Goal: Task Accomplishment & Management: Use online tool/utility

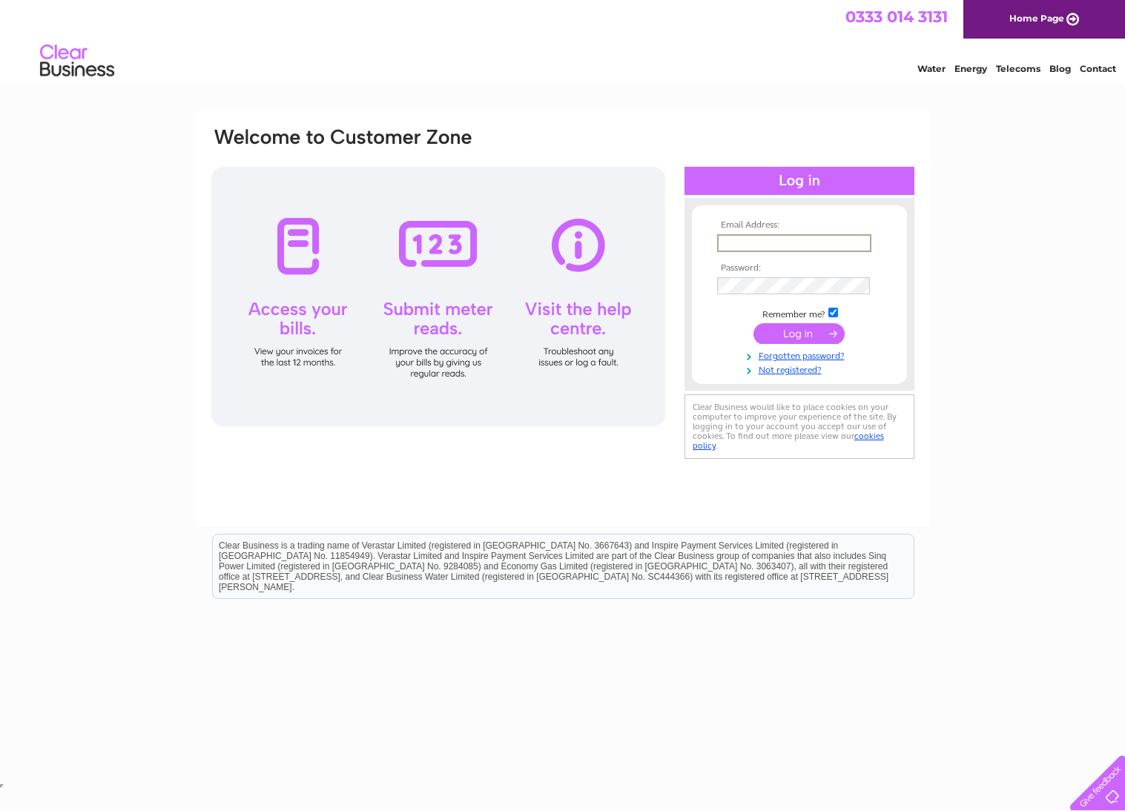
type input "info@breakwaterbistro.co.uk"
click at [801, 325] on input "submit" at bounding box center [798, 333] width 91 height 21
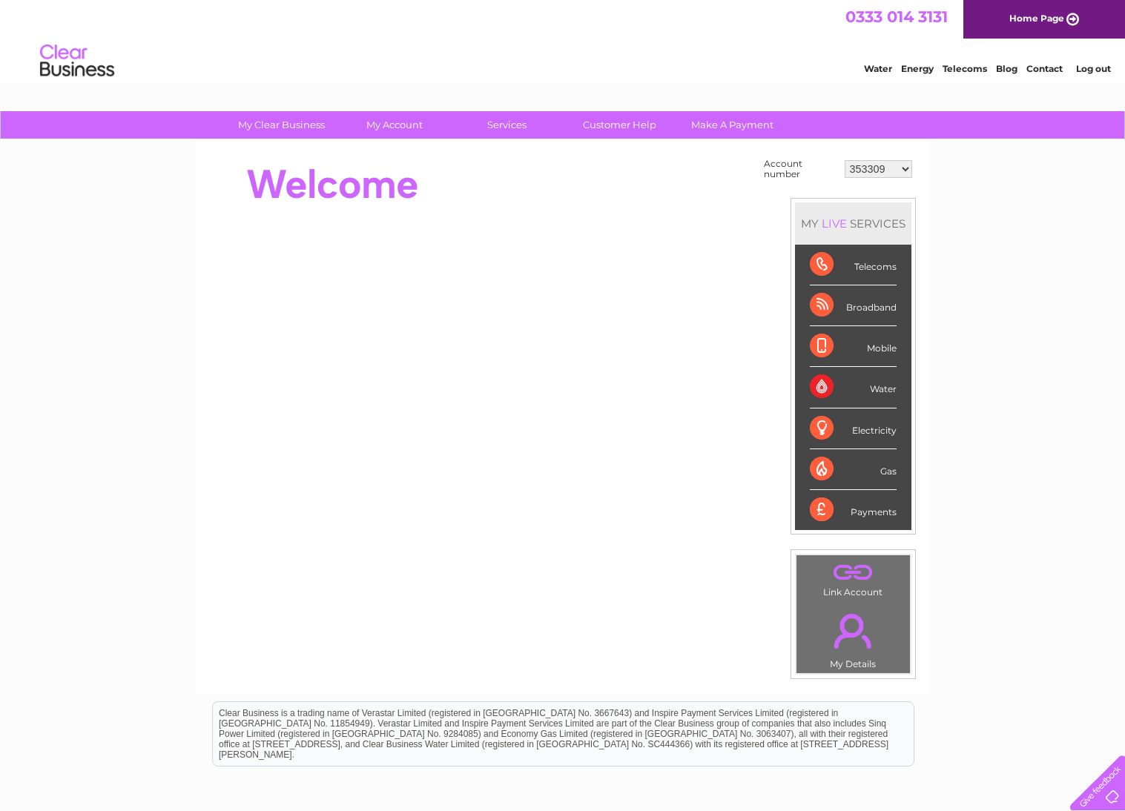
select select "30278205"
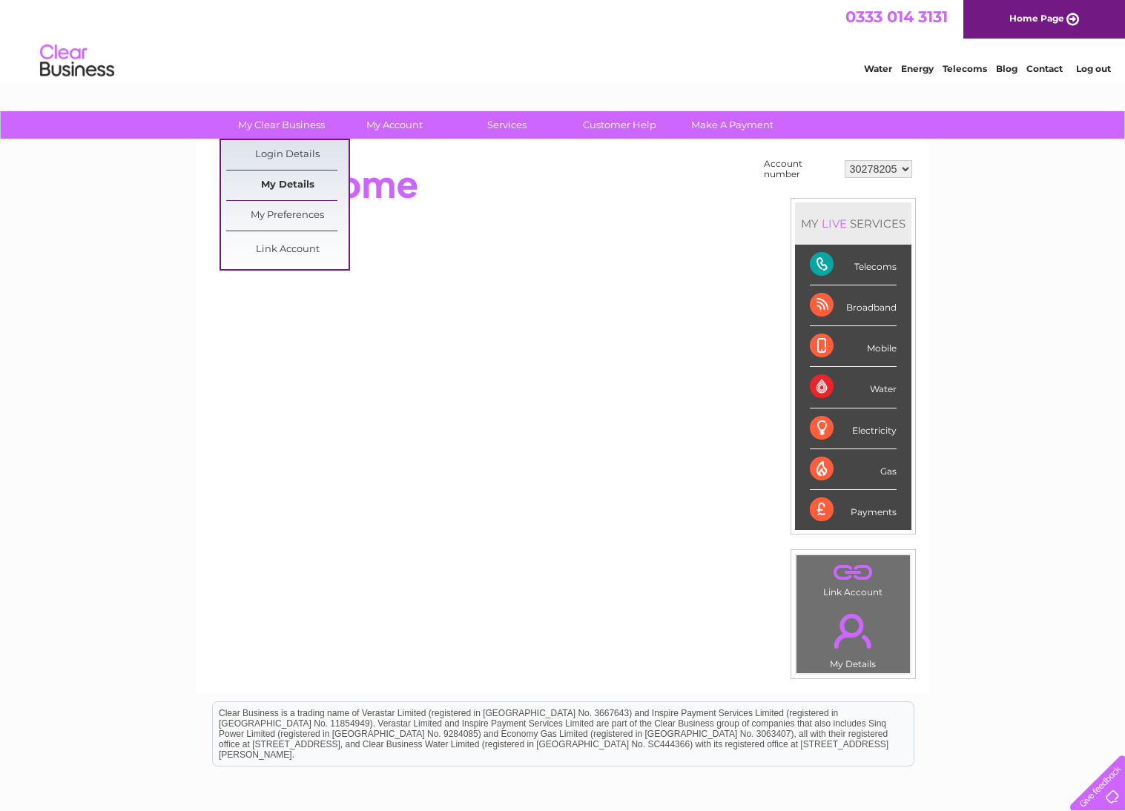
click at [305, 186] on link "My Details" at bounding box center [287, 186] width 122 height 30
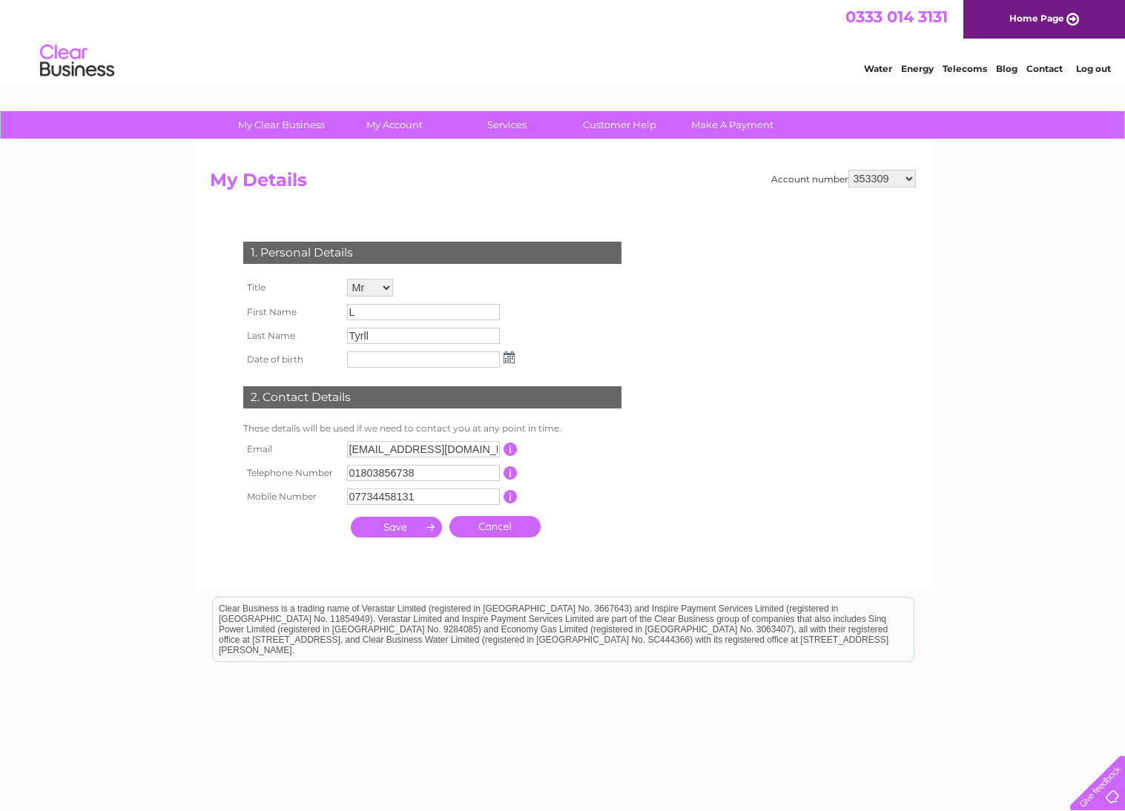
select select "30278205"
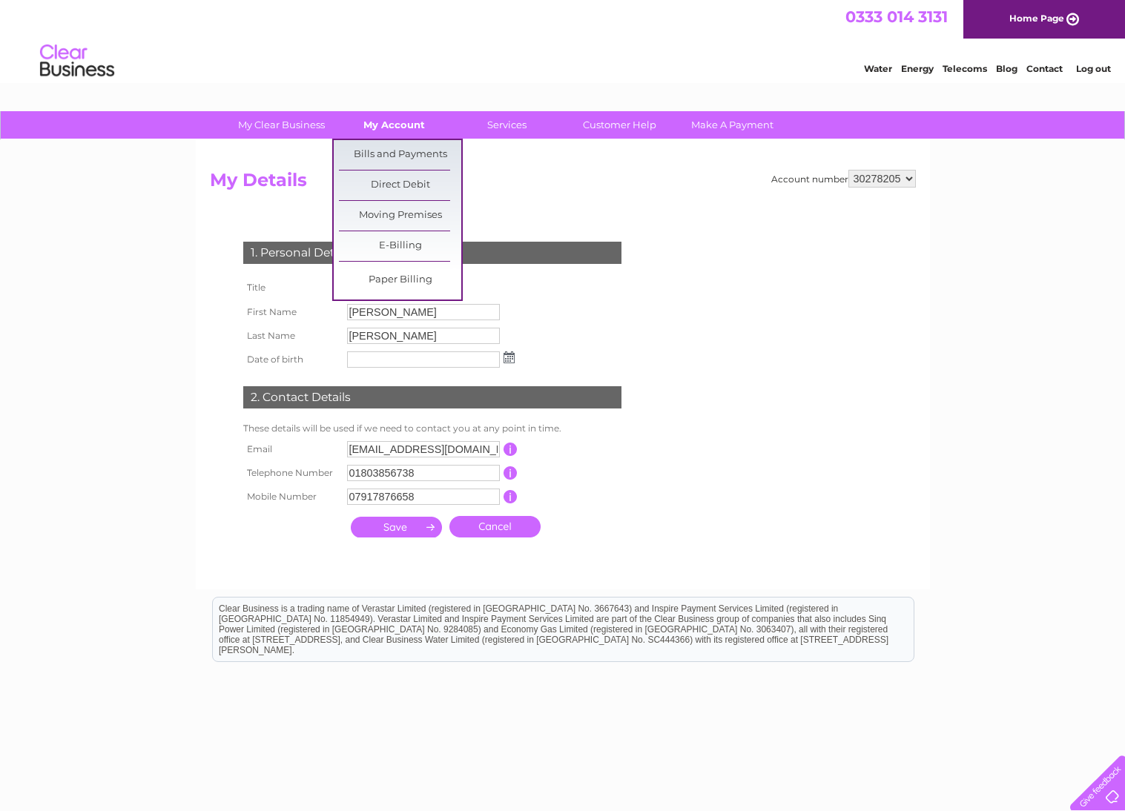
click at [395, 128] on link "My Account" at bounding box center [394, 124] width 122 height 27
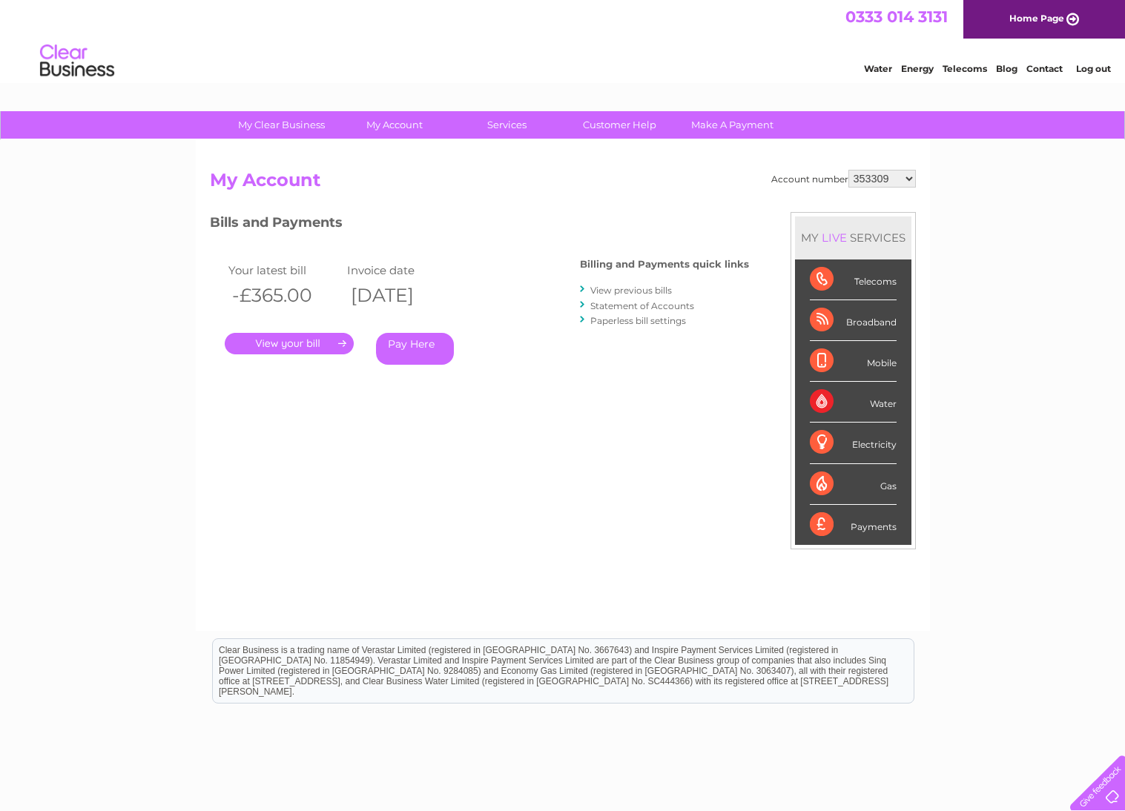
select select "30278205"
click at [311, 345] on link "." at bounding box center [289, 343] width 129 height 21
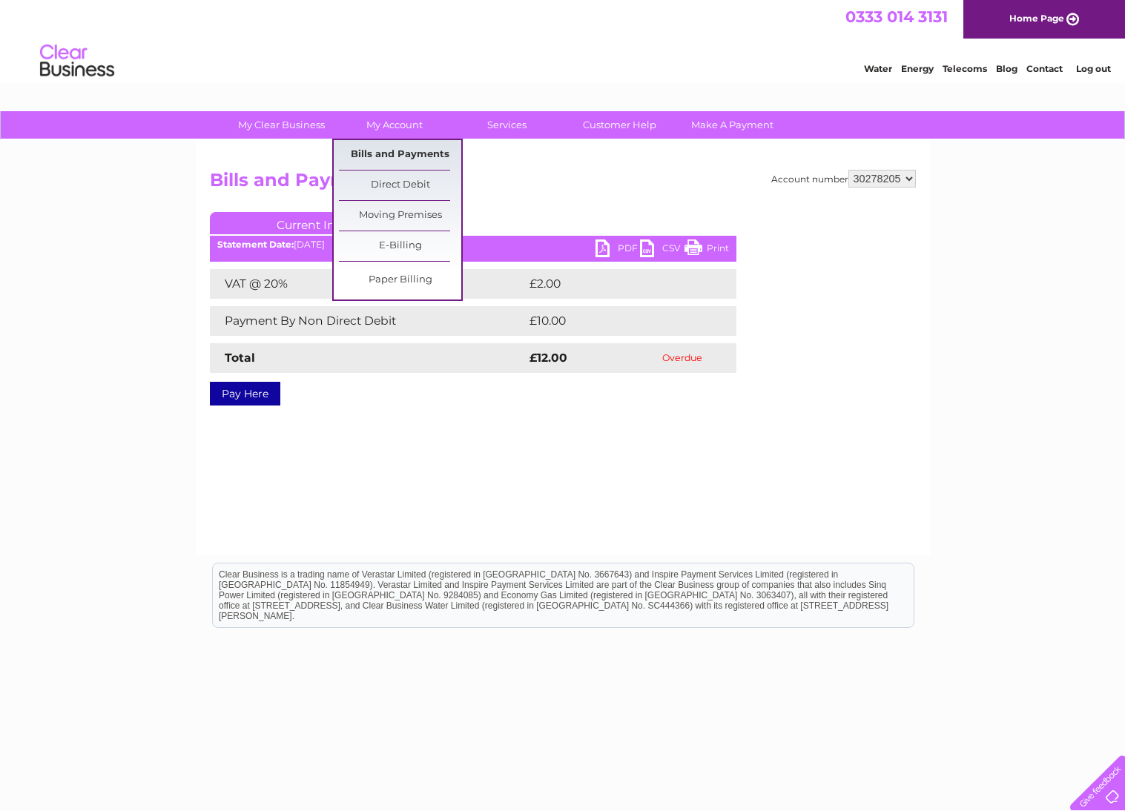
click at [404, 156] on link "Bills and Payments" at bounding box center [400, 155] width 122 height 30
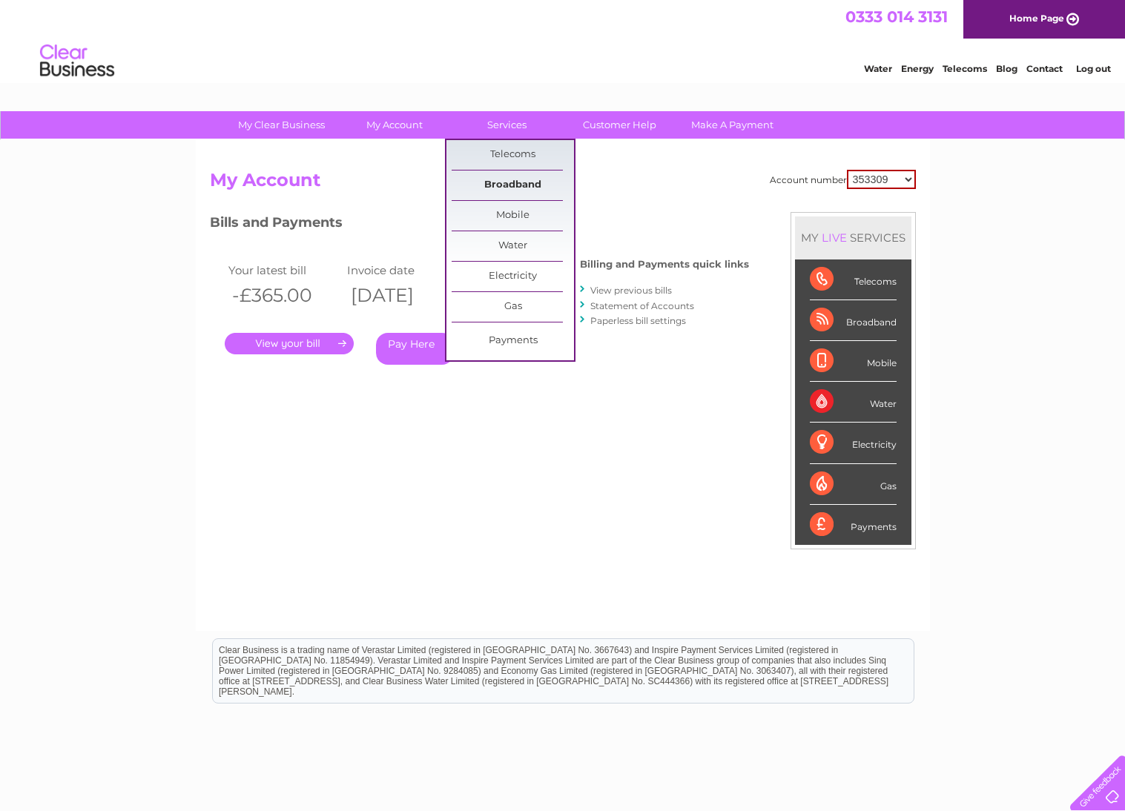
click at [516, 188] on link "Broadband" at bounding box center [512, 186] width 122 height 30
click at [864, 185] on select "353309 453166 30278205" at bounding box center [881, 179] width 69 height 19
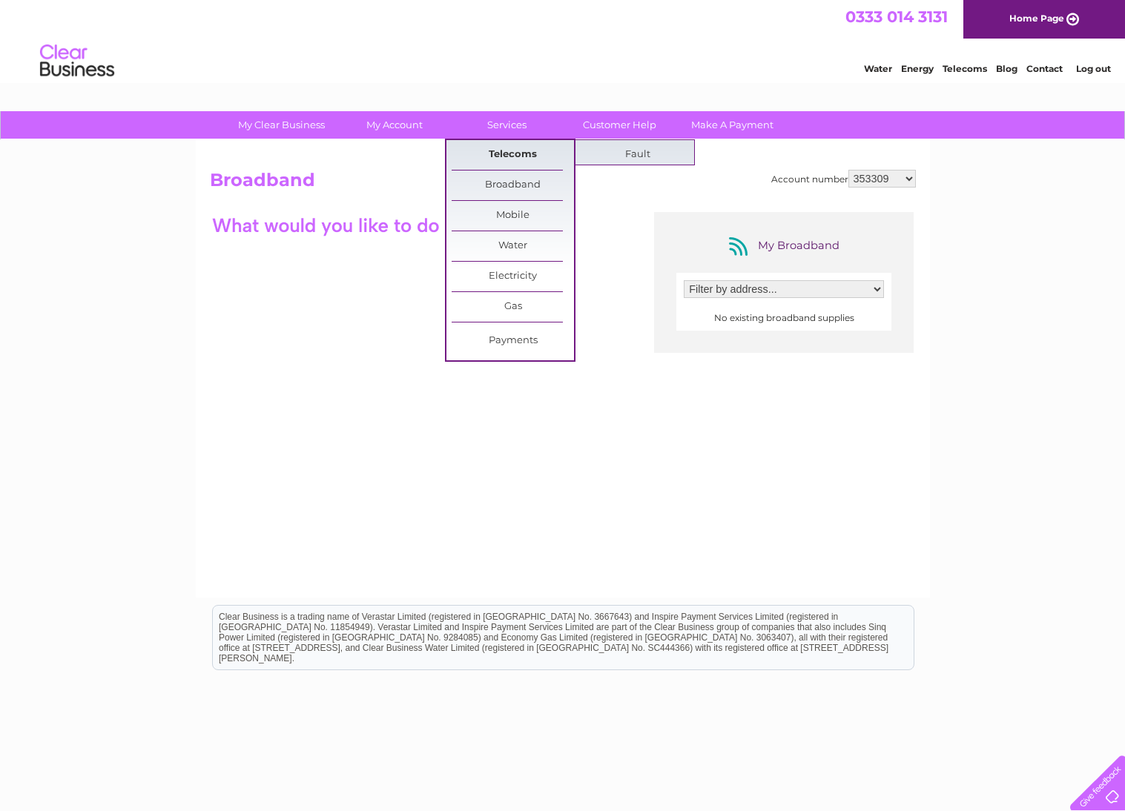
click at [529, 156] on link "Telecoms" at bounding box center [512, 155] width 122 height 30
click at [641, 156] on link "Fault" at bounding box center [637, 155] width 122 height 30
click at [890, 185] on select "353309 453166 30278205" at bounding box center [881, 179] width 67 height 18
select select "30278205"
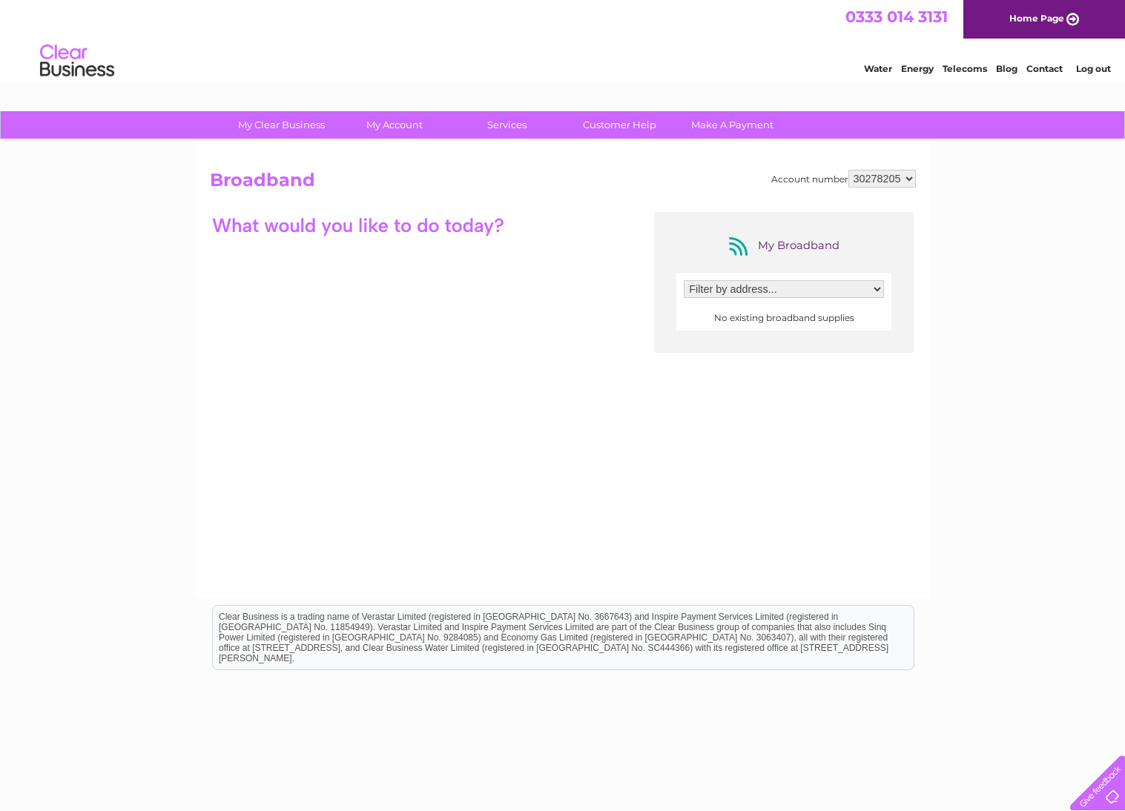
click at [866, 294] on select "Filter by address..." at bounding box center [784, 289] width 200 height 18
click at [776, 243] on div "My Broadband" at bounding box center [783, 246] width 119 height 24
click at [826, 283] on select "Filter by address..." at bounding box center [784, 289] width 200 height 18
click at [513, 125] on link "Services" at bounding box center [507, 124] width 122 height 27
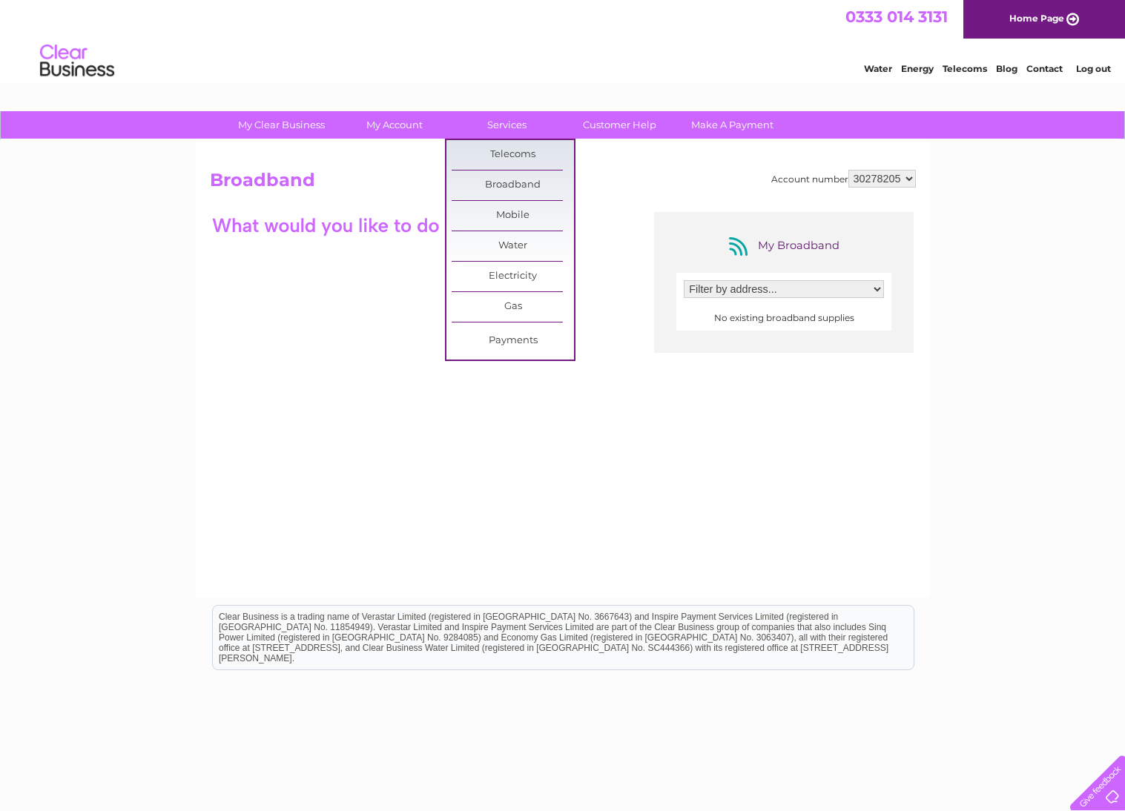
click at [653, 156] on div "Account number 353309 453166 30278205 Broadband My Broadband Filter by address.…" at bounding box center [563, 368] width 734 height 457
click at [522, 151] on link "Telecoms" at bounding box center [512, 155] width 122 height 30
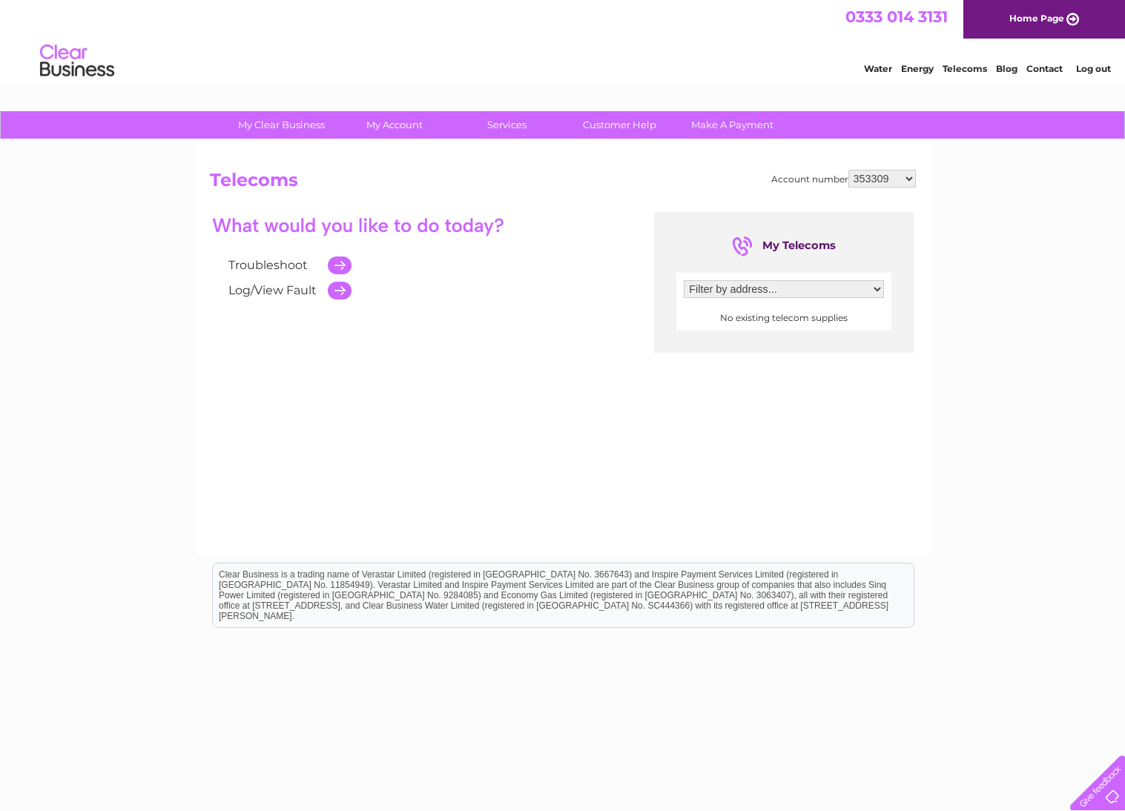
select select "30278205"
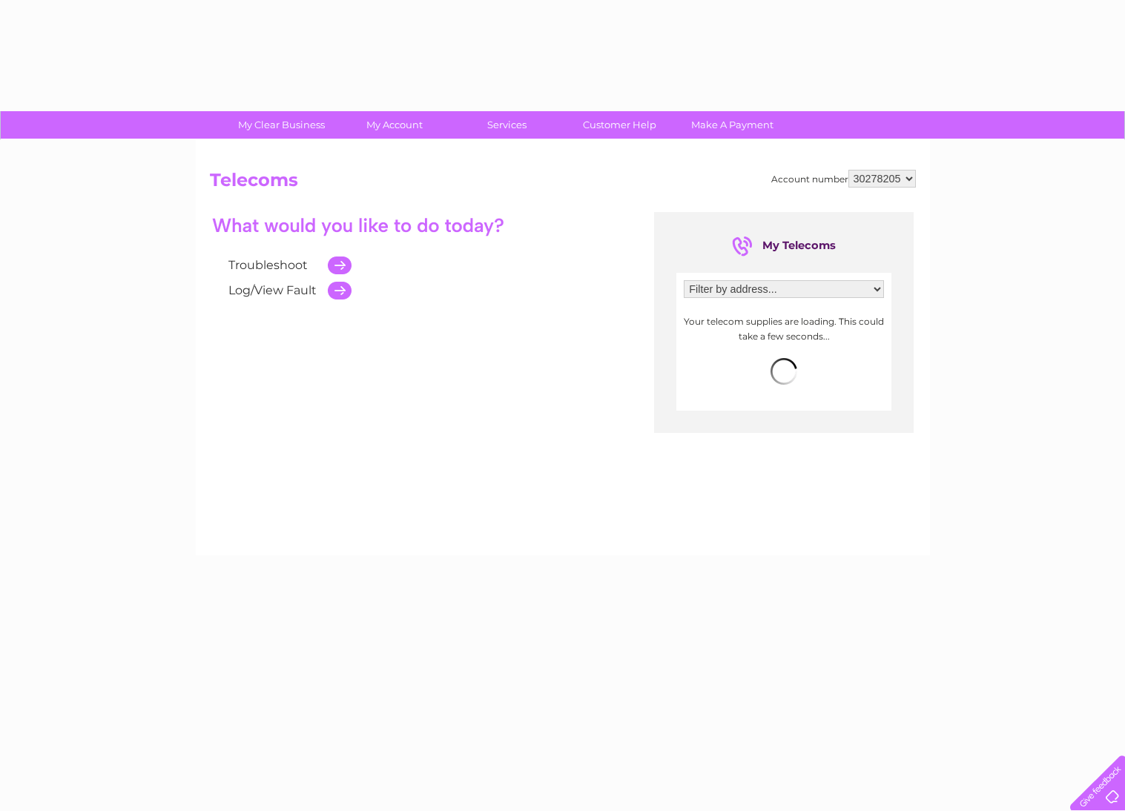
select select "2550922"
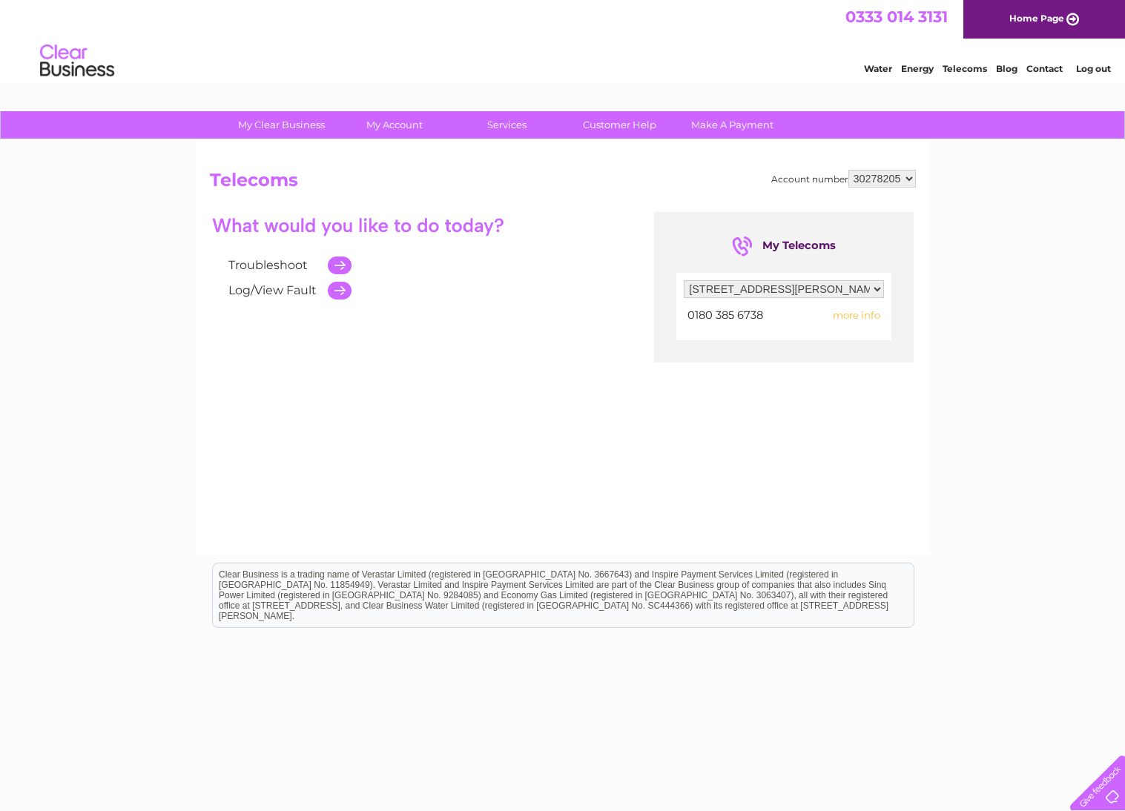
click at [862, 315] on span "more info" at bounding box center [856, 315] width 47 height 12
click at [863, 317] on span "more info" at bounding box center [856, 315] width 47 height 12
click at [311, 292] on link "Log/View Fault" at bounding box center [272, 290] width 88 height 14
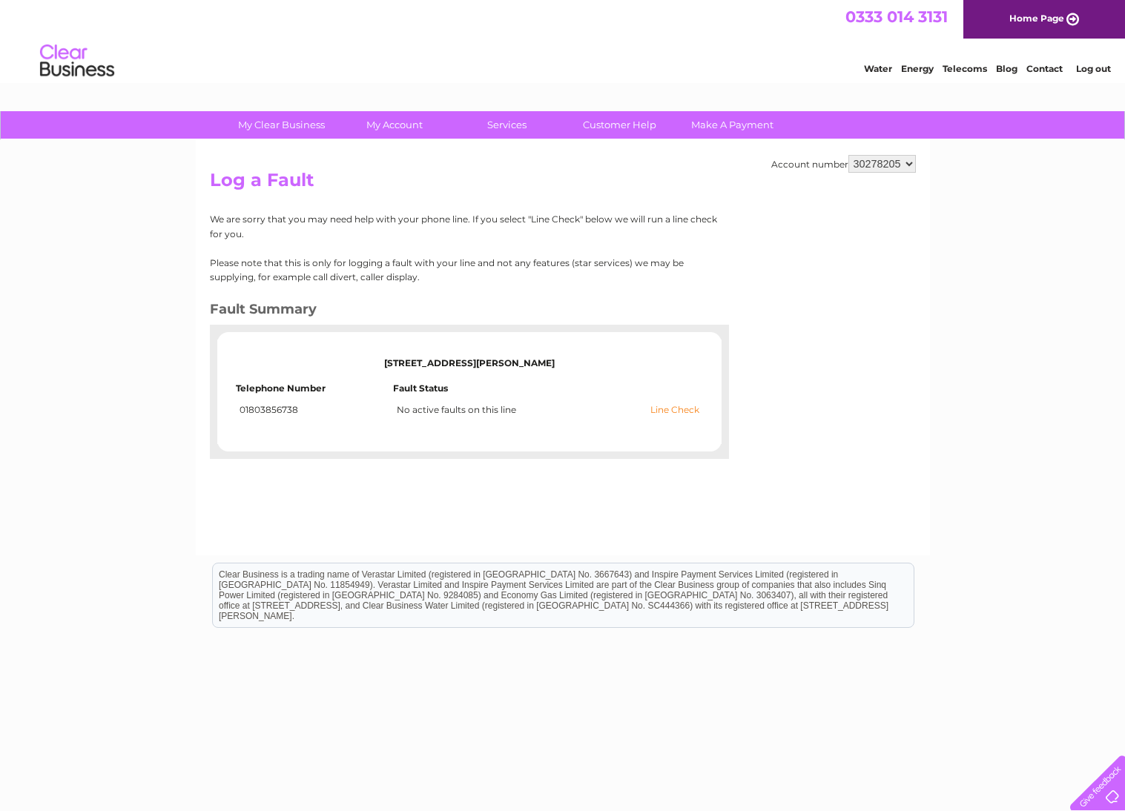
click at [673, 408] on link "Line Check" at bounding box center [674, 410] width 49 height 10
click at [668, 407] on link "Line Check" at bounding box center [674, 410] width 49 height 10
click at [870, 172] on h2 "Log a Fault" at bounding box center [563, 184] width 706 height 28
click at [678, 405] on link "Line Check" at bounding box center [674, 410] width 49 height 10
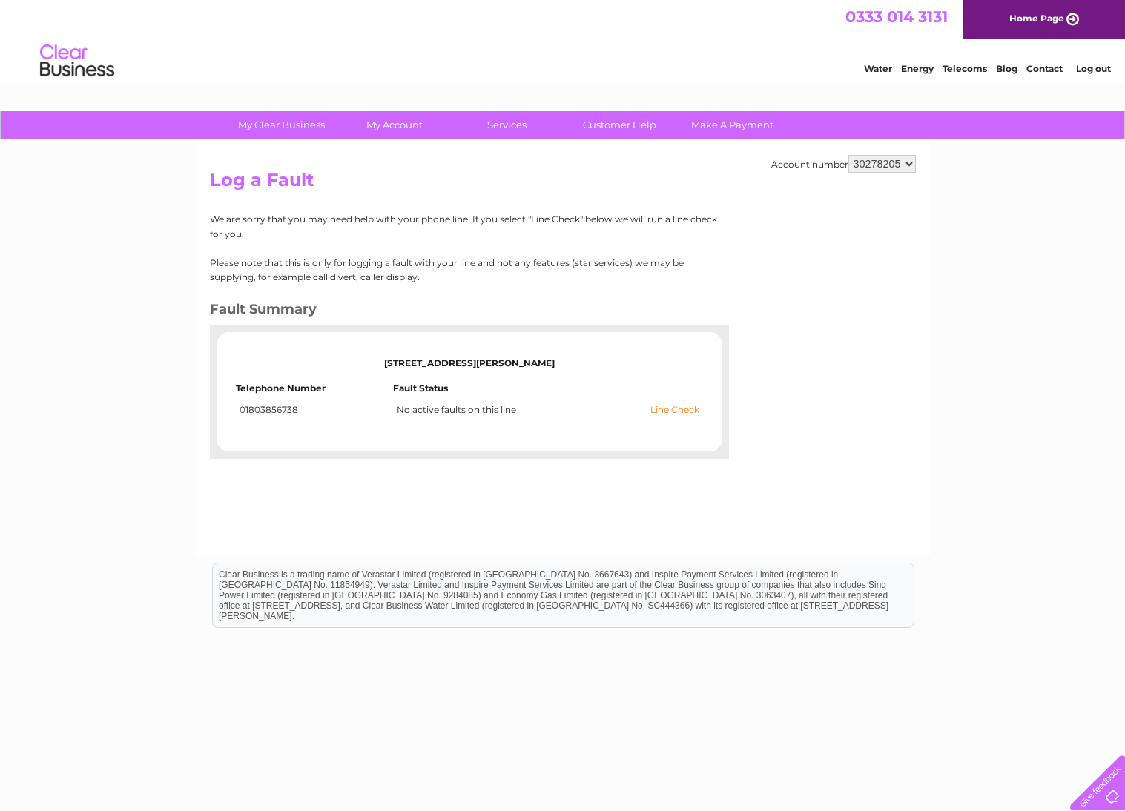
click at [681, 411] on link "Line Check" at bounding box center [674, 410] width 49 height 10
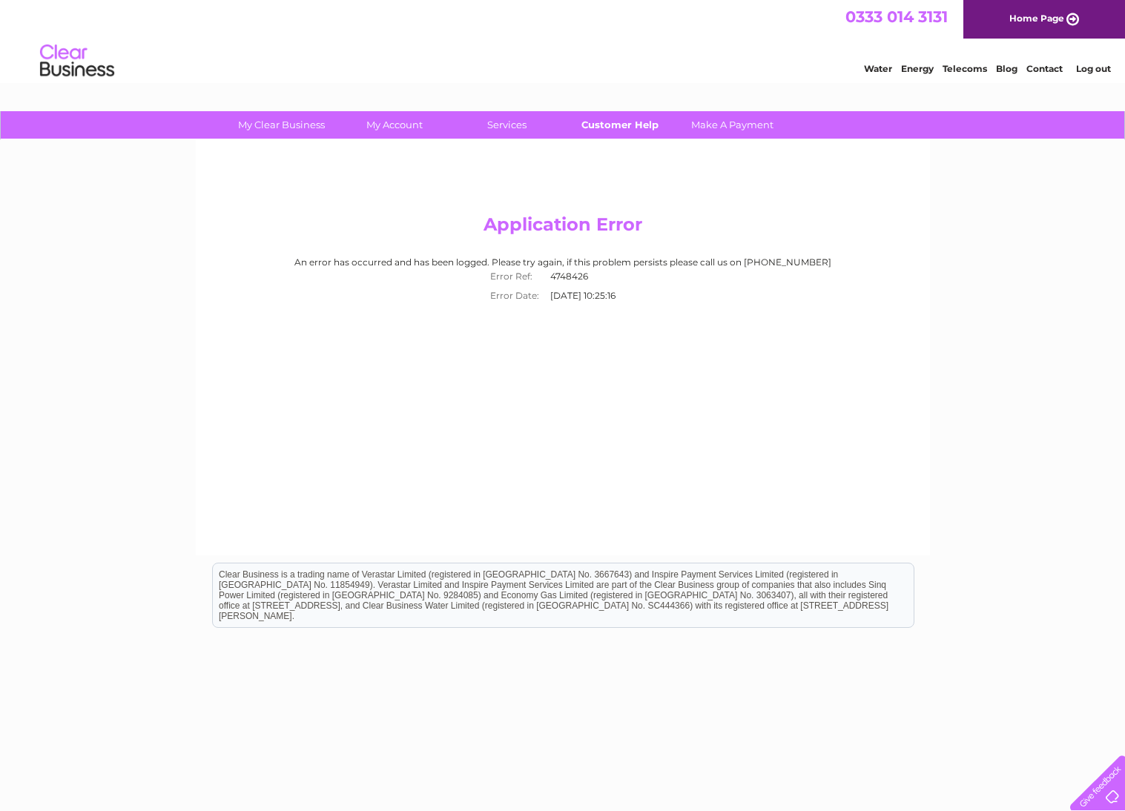
click at [620, 130] on link "Customer Help" at bounding box center [619, 124] width 122 height 27
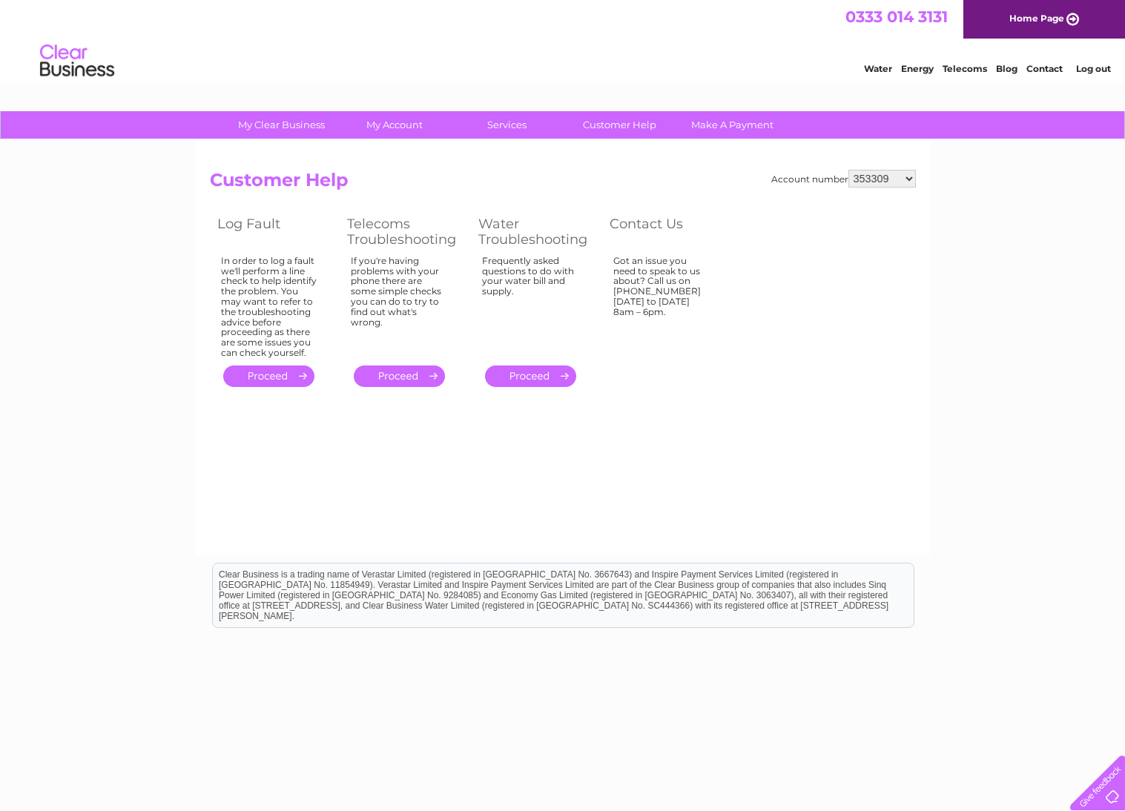
click at [280, 368] on link "." at bounding box center [268, 375] width 91 height 21
click at [882, 182] on select "353309 453166 30278205" at bounding box center [881, 179] width 67 height 18
select select "30278205"
click at [271, 370] on link "." at bounding box center [268, 375] width 91 height 21
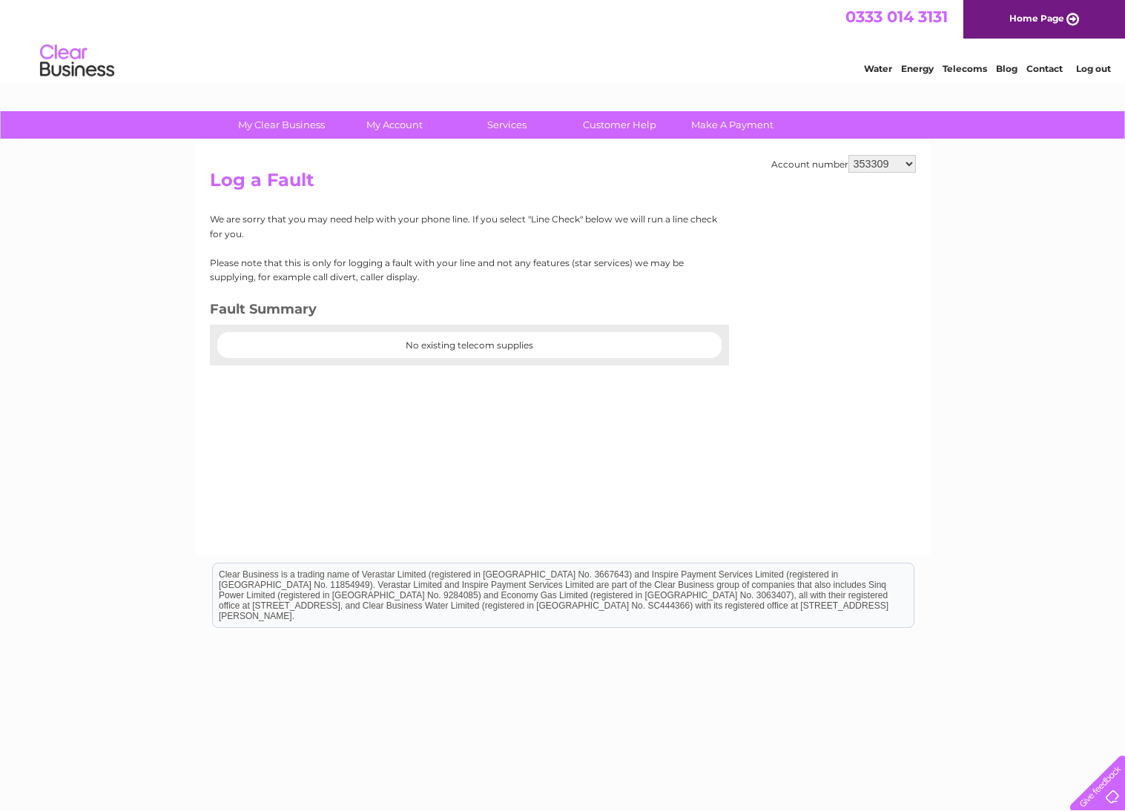
select select "30278205"
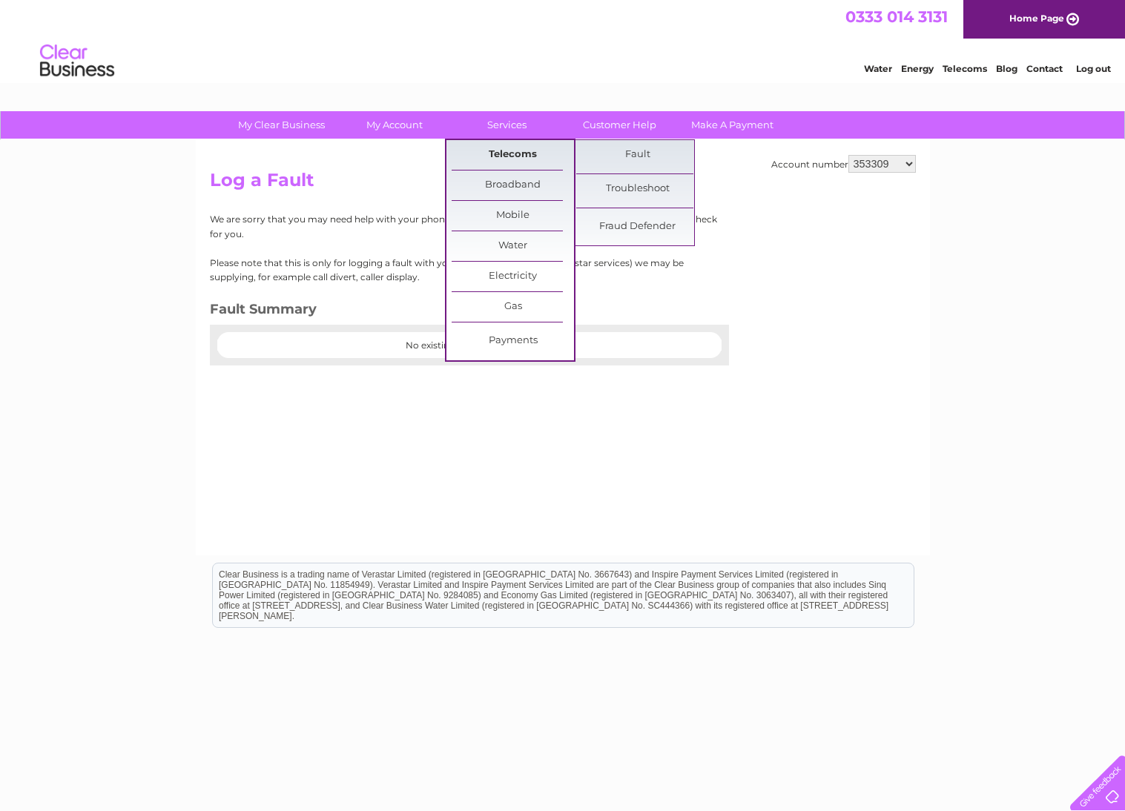
click at [512, 156] on link "Telecoms" at bounding box center [512, 155] width 122 height 30
click at [634, 154] on link "Fault" at bounding box center [637, 155] width 122 height 30
click at [865, 171] on h2 "Log a Fault" at bounding box center [563, 184] width 706 height 28
click at [896, 168] on select "353309 453166 30278205" at bounding box center [881, 164] width 67 height 18
select select "30278205"
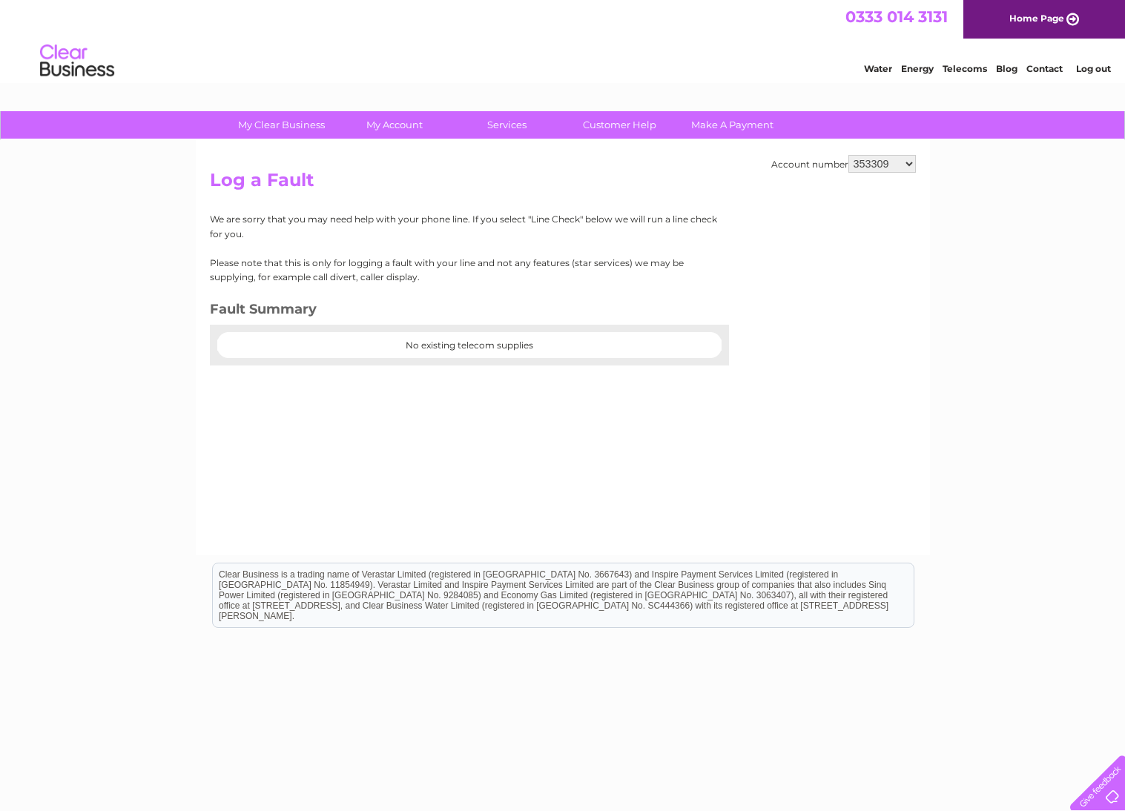
click at [96, 68] on img at bounding box center [77, 61] width 76 height 45
click at [634, 126] on link "Customer Help" at bounding box center [619, 124] width 122 height 27
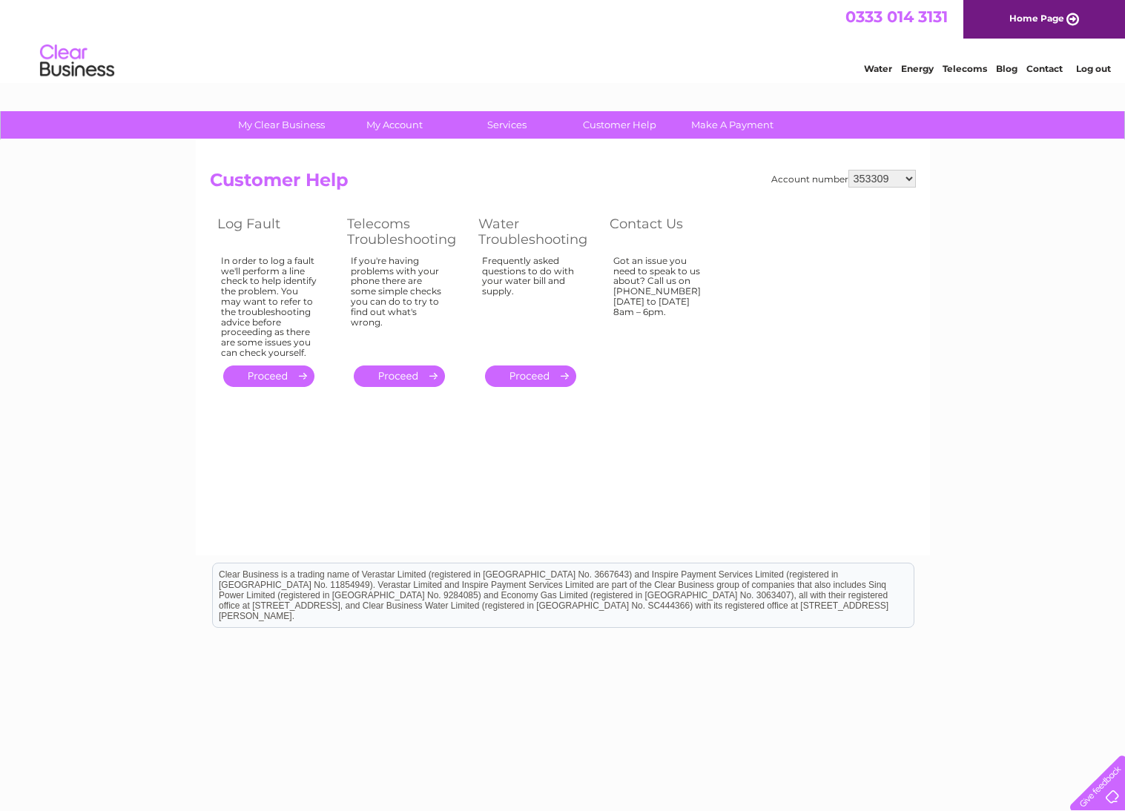
click at [429, 372] on link "." at bounding box center [399, 375] width 91 height 21
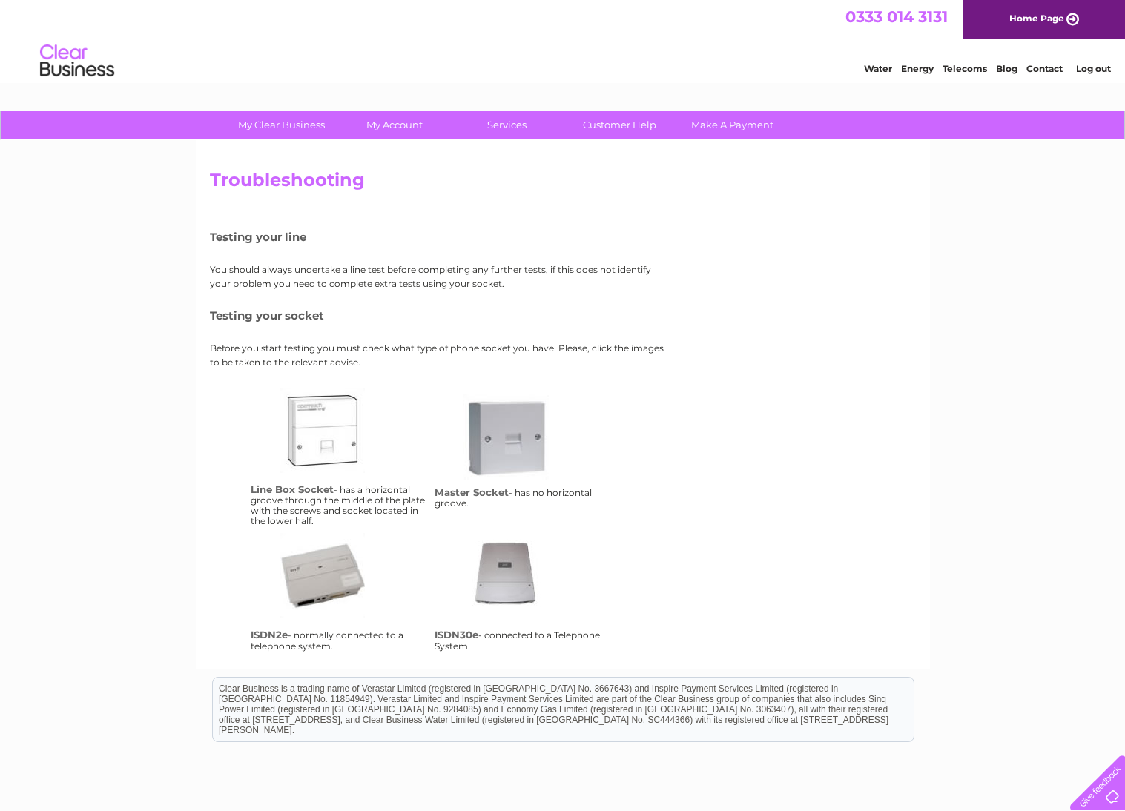
click at [348, 427] on link "lbs" at bounding box center [338, 447] width 119 height 119
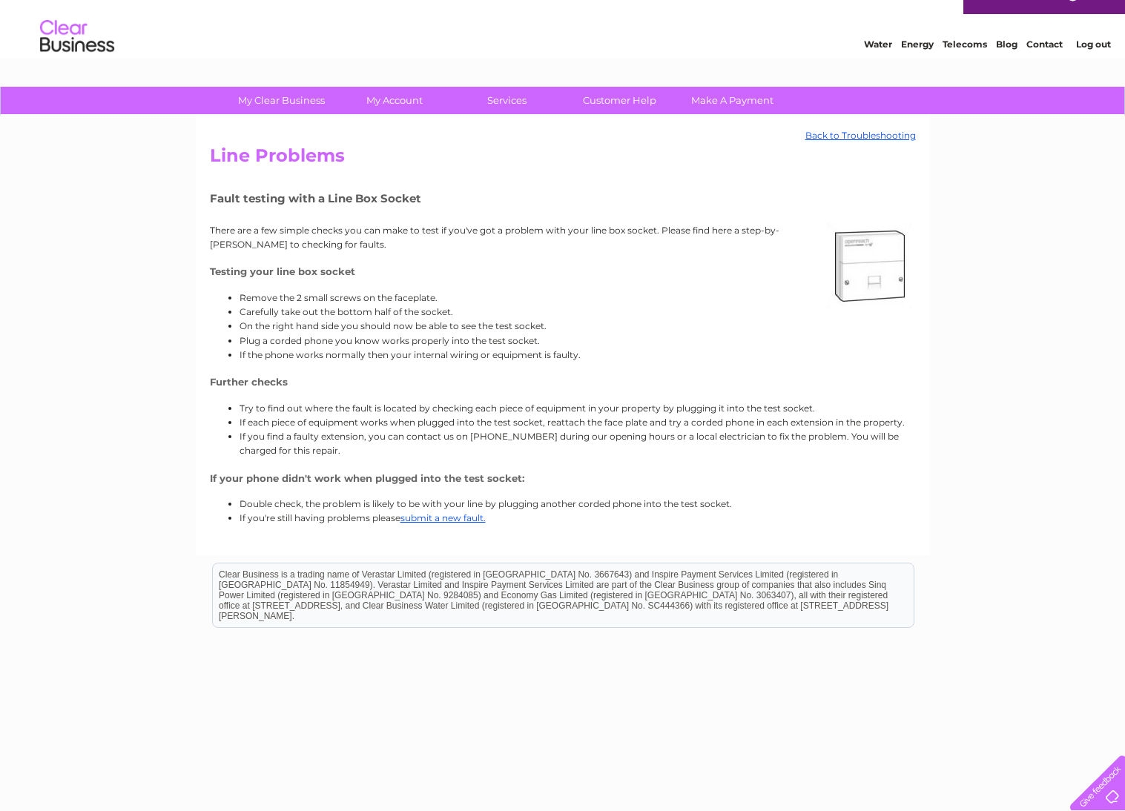
scroll to position [27, 0]
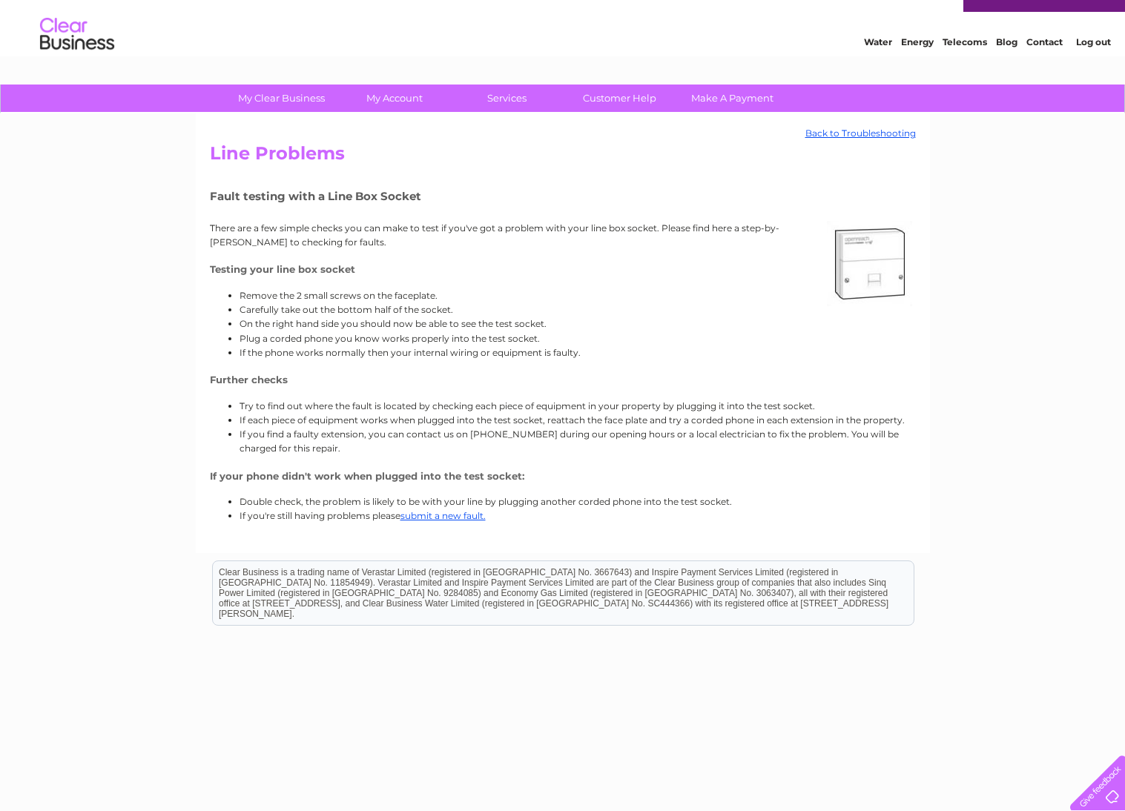
click at [442, 521] on li "If you're still having problems please submit a new fault." at bounding box center [577, 516] width 676 height 14
click at [467, 514] on link "submit a new fault." at bounding box center [442, 515] width 85 height 11
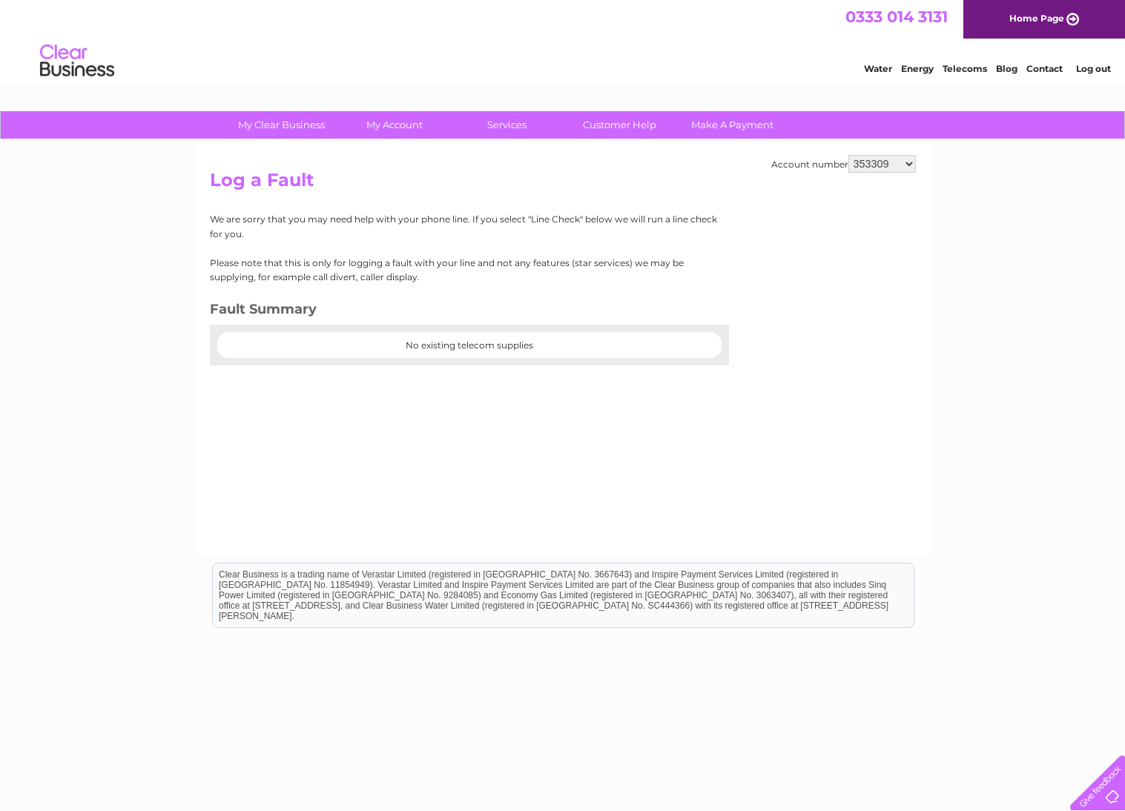
select select "30278205"
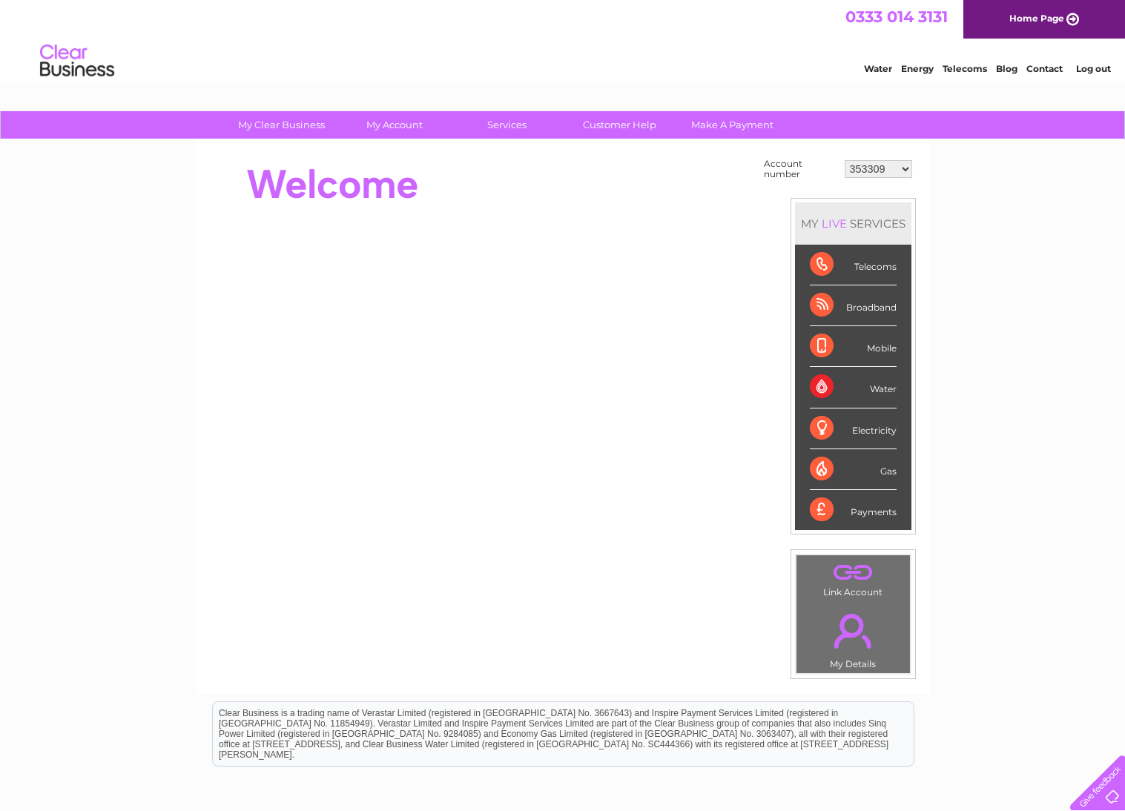
click at [1101, 73] on link "Log out" at bounding box center [1093, 68] width 35 height 11
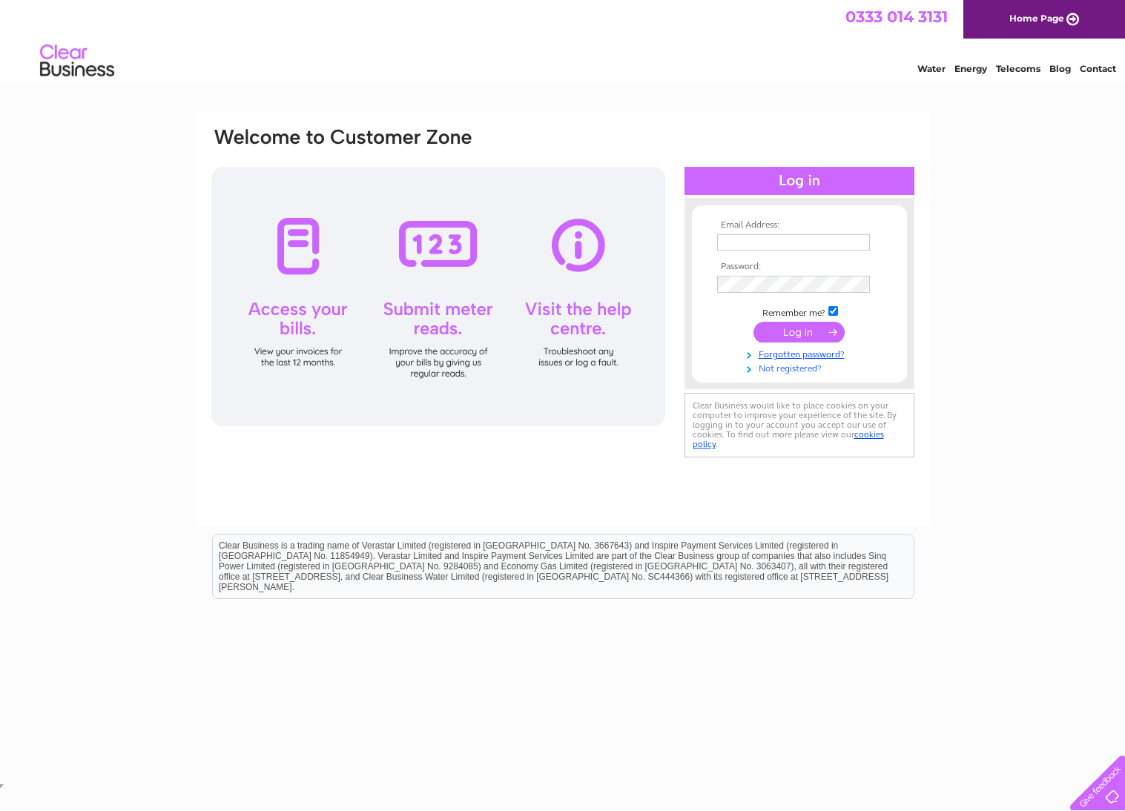
click at [797, 371] on link "Not registered?" at bounding box center [801, 367] width 168 height 14
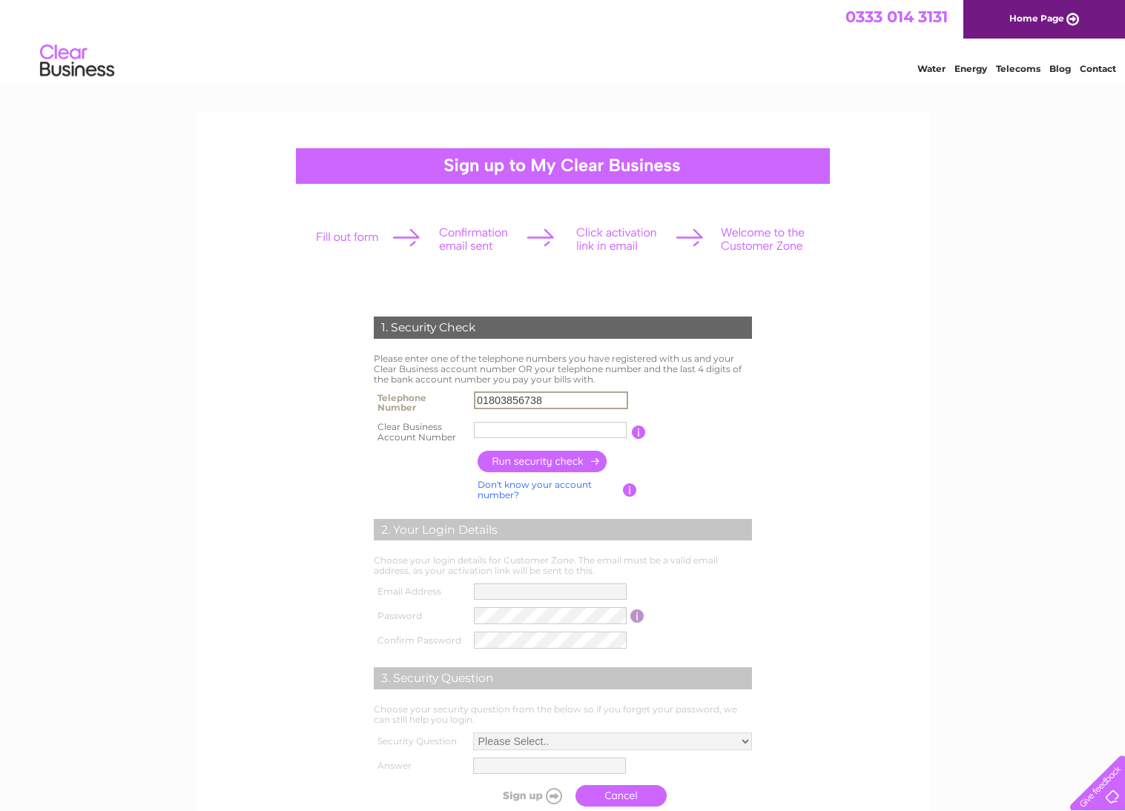
type input "01803856738"
paste input "30319801"
type input "30319801"
click at [554, 455] on input "button" at bounding box center [542, 461] width 130 height 21
type input "to*********@gm*******"
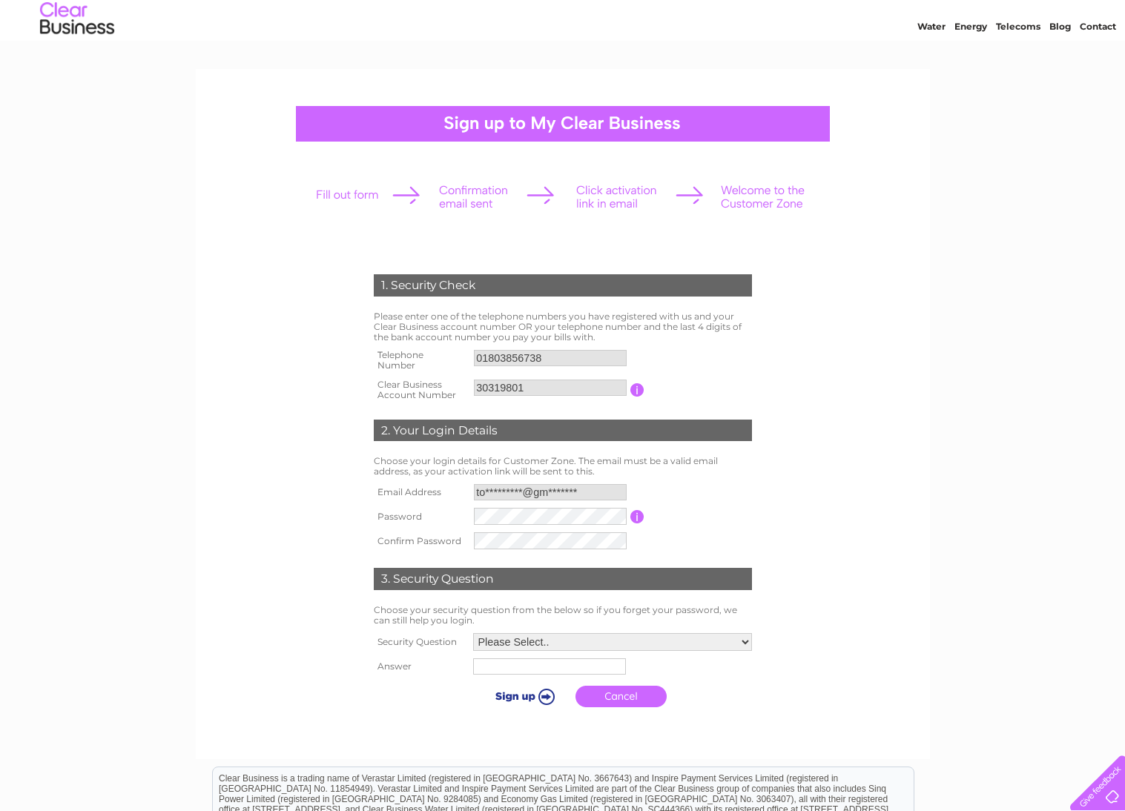
scroll to position [45, 0]
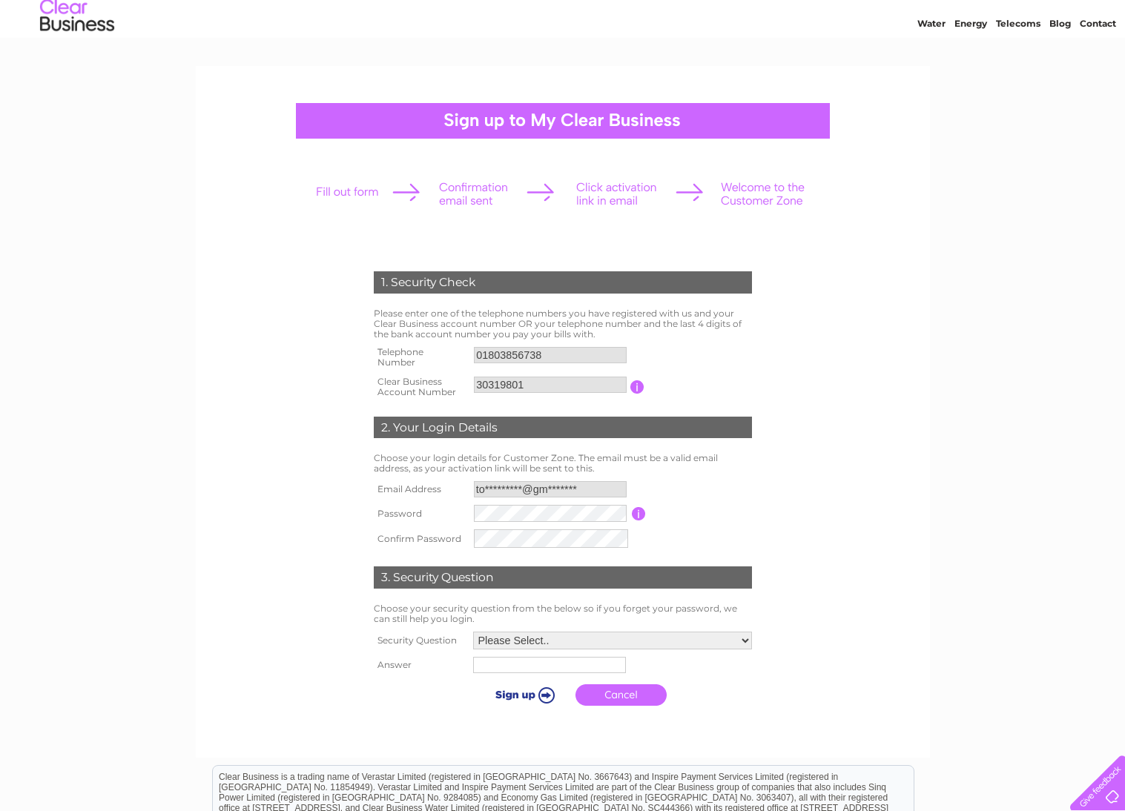
click at [798, 508] on form "1. Security Check Please enter one of the telephone numbers you have registered…" at bounding box center [563, 492] width 706 height 501
select select "1"
click at [571, 663] on input "text" at bounding box center [550, 664] width 154 height 18
type input "Paignton"
click at [518, 701] on td at bounding box center [522, 695] width 99 height 29
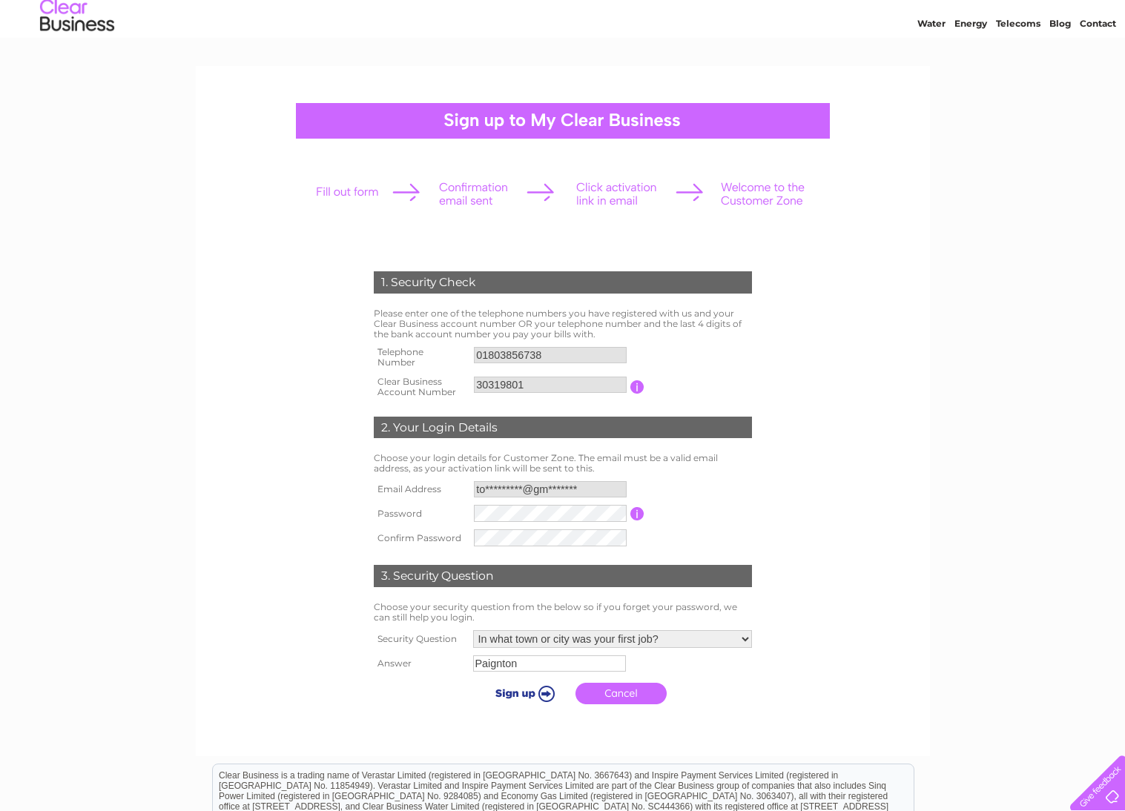
click at [510, 689] on input "submit" at bounding box center [522, 693] width 91 height 21
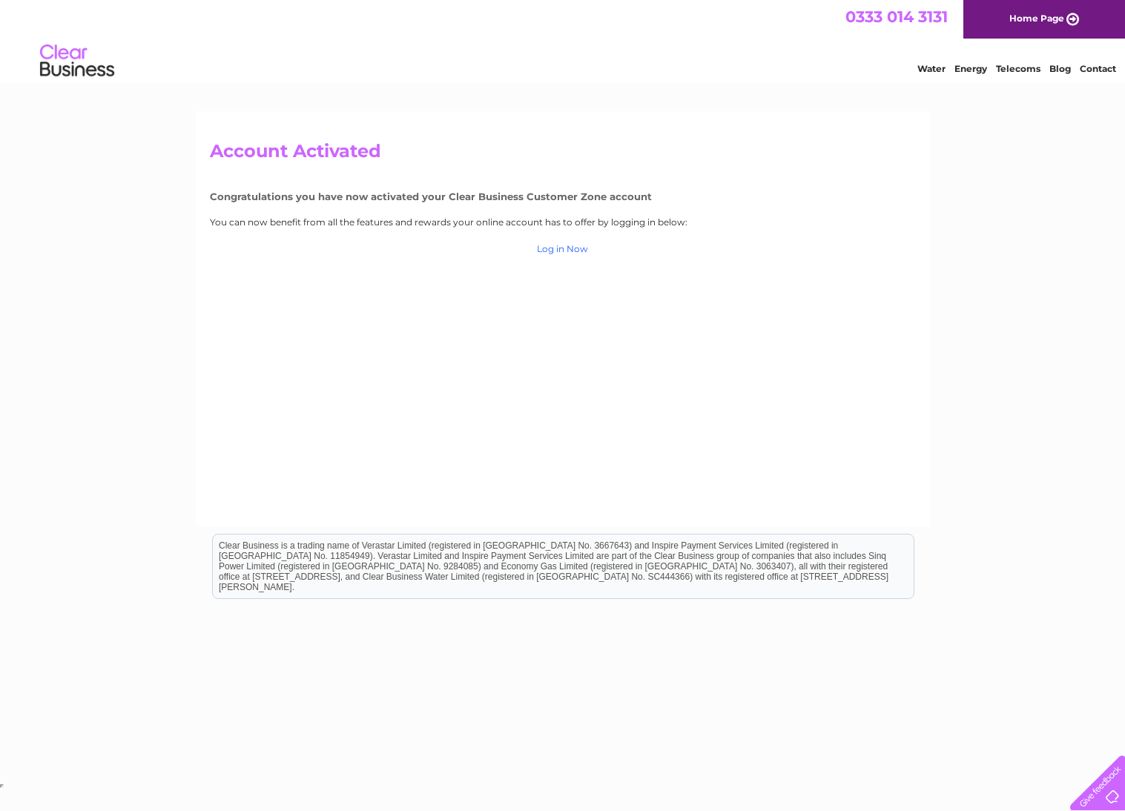
click at [562, 246] on link "Log in Now" at bounding box center [562, 248] width 51 height 11
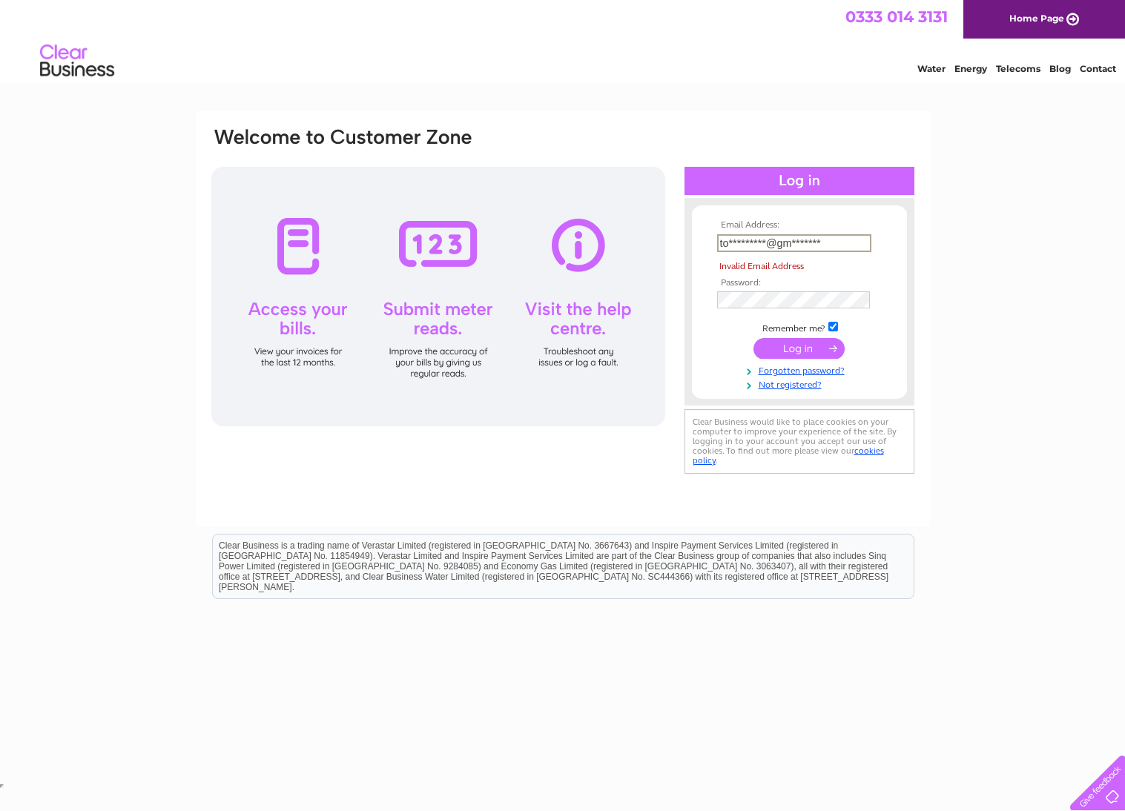
drag, startPoint x: 844, startPoint y: 242, endPoint x: 732, endPoint y: 241, distance: 112.0
click at [732, 241] on input "to*********@gm*******" at bounding box center [794, 243] width 154 height 18
type input "tommayers"
type input "tommayers88@gmail.com"
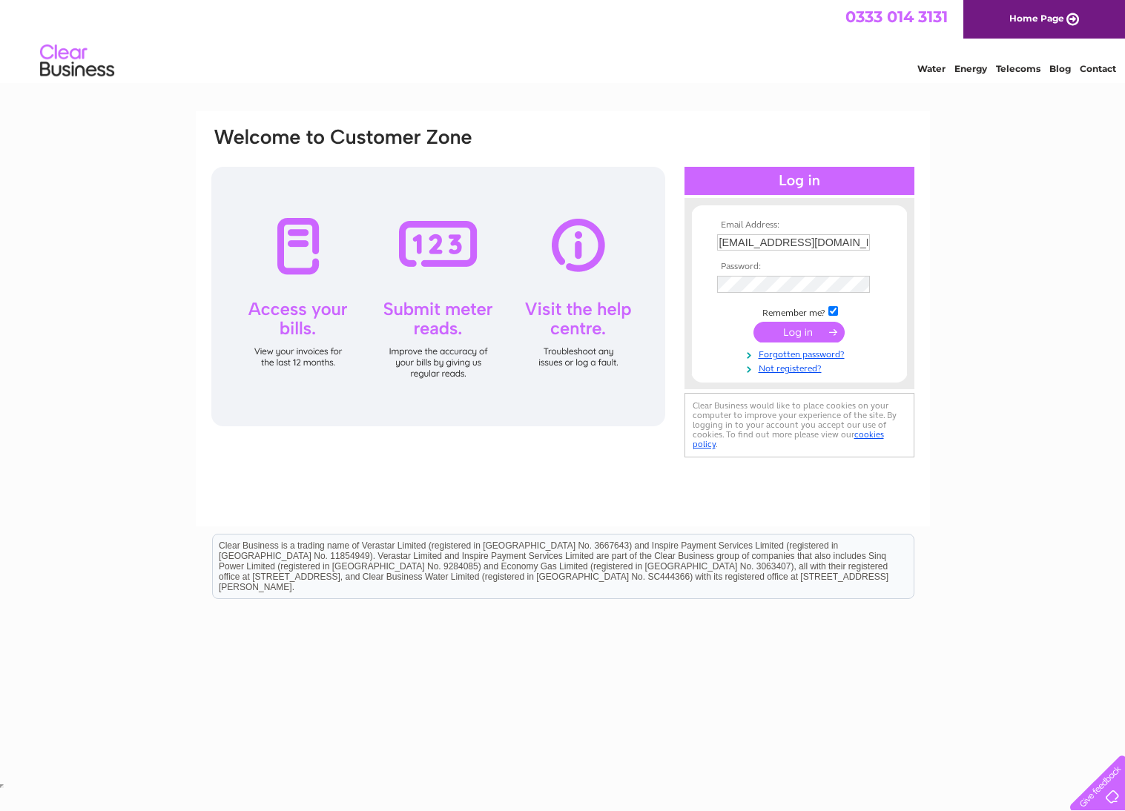
click at [798, 331] on input "submit" at bounding box center [798, 332] width 91 height 21
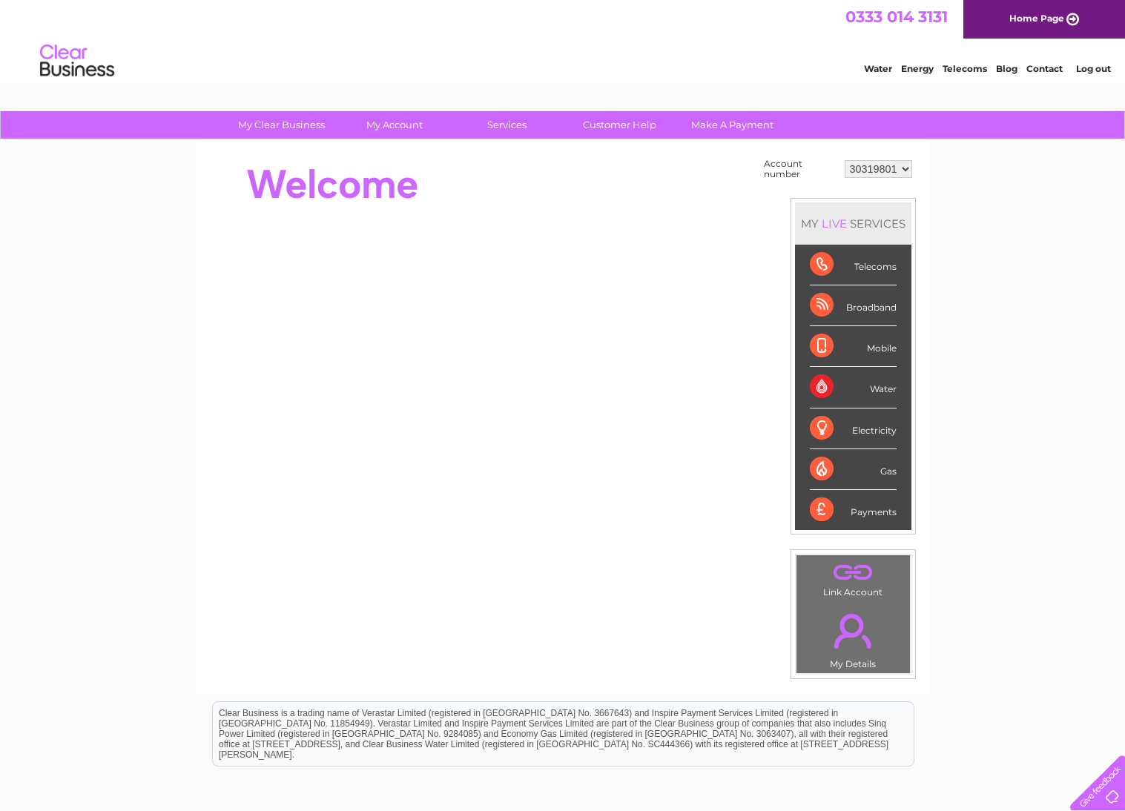
click at [941, 182] on div "My Clear Business Login Details My Details My Preferences Link Account My Accou…" at bounding box center [562, 529] width 1125 height 836
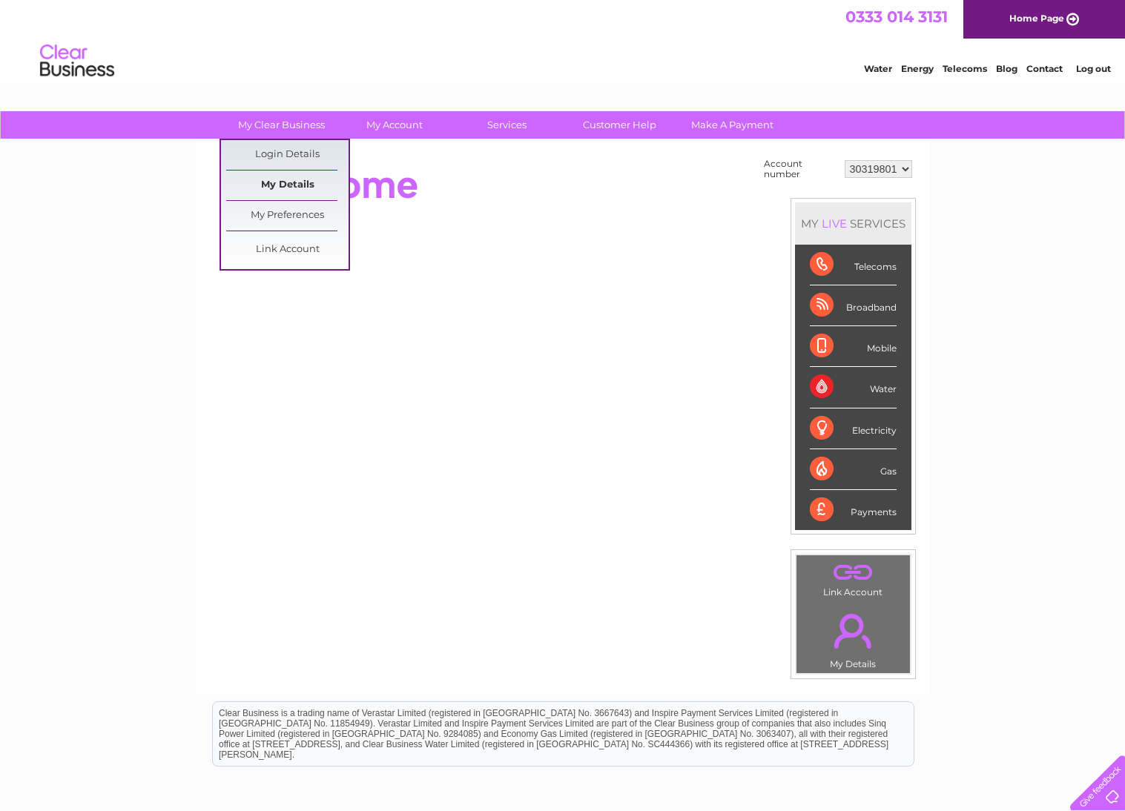
click at [291, 184] on link "My Details" at bounding box center [287, 186] width 122 height 30
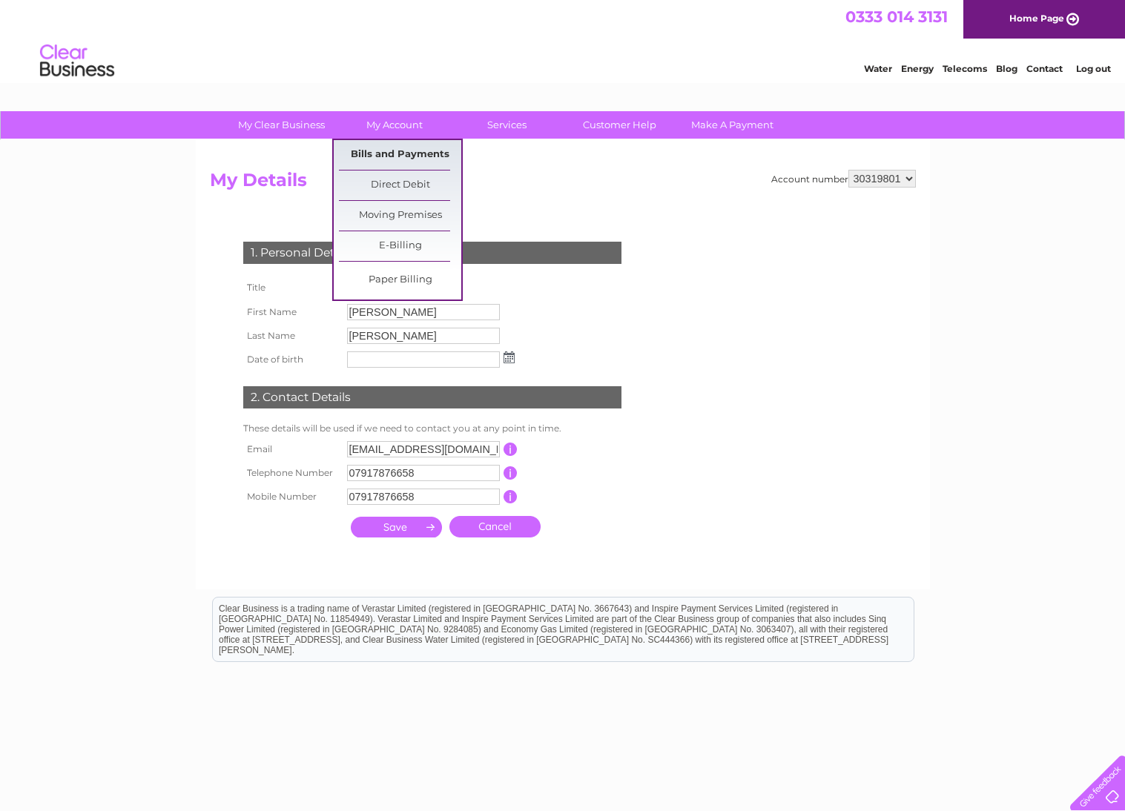
click at [399, 147] on link "Bills and Payments" at bounding box center [400, 155] width 122 height 30
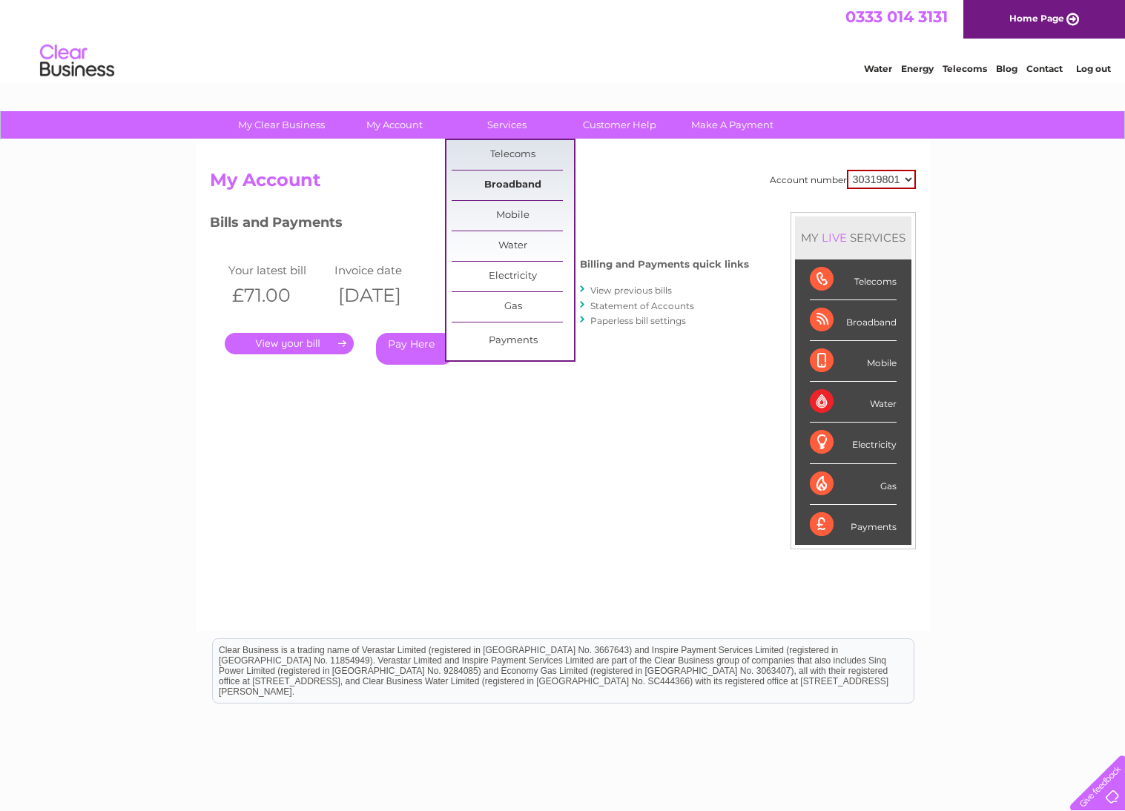
click at [509, 185] on link "Broadband" at bounding box center [512, 186] width 122 height 30
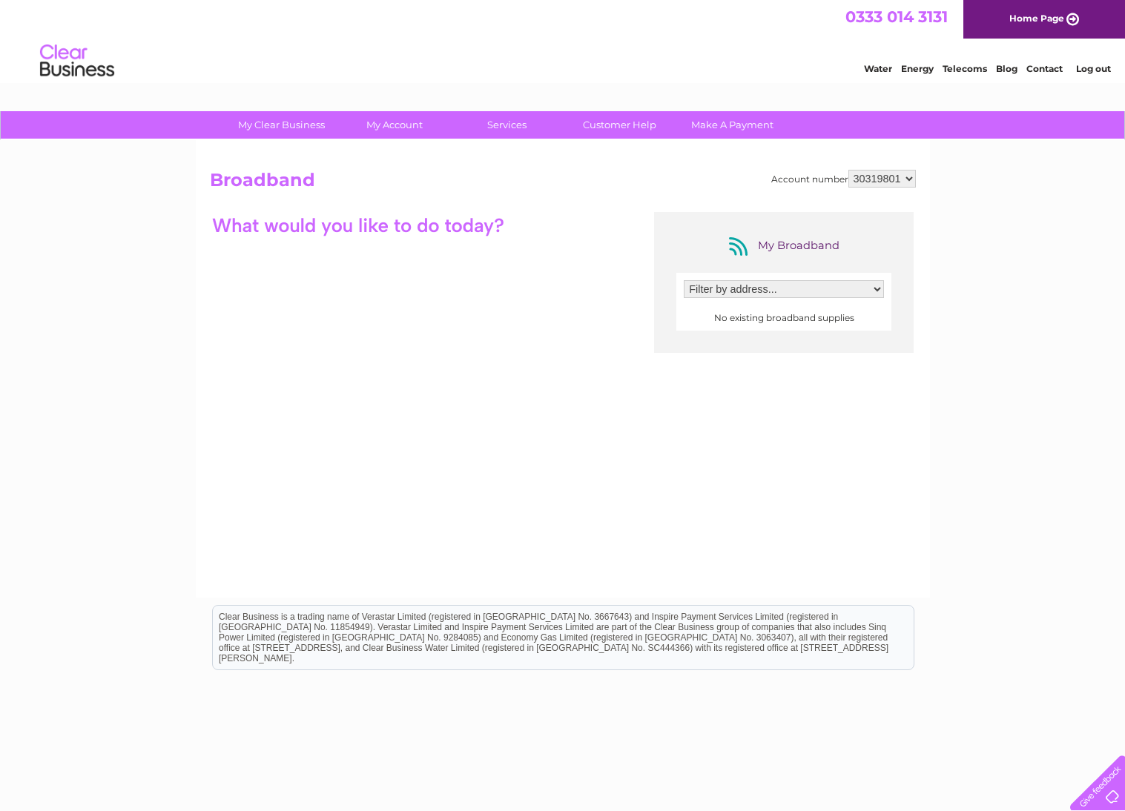
click at [890, 167] on div "Account number 30319801 Broadband My Broadband Filter by address... No existing…" at bounding box center [563, 368] width 734 height 457
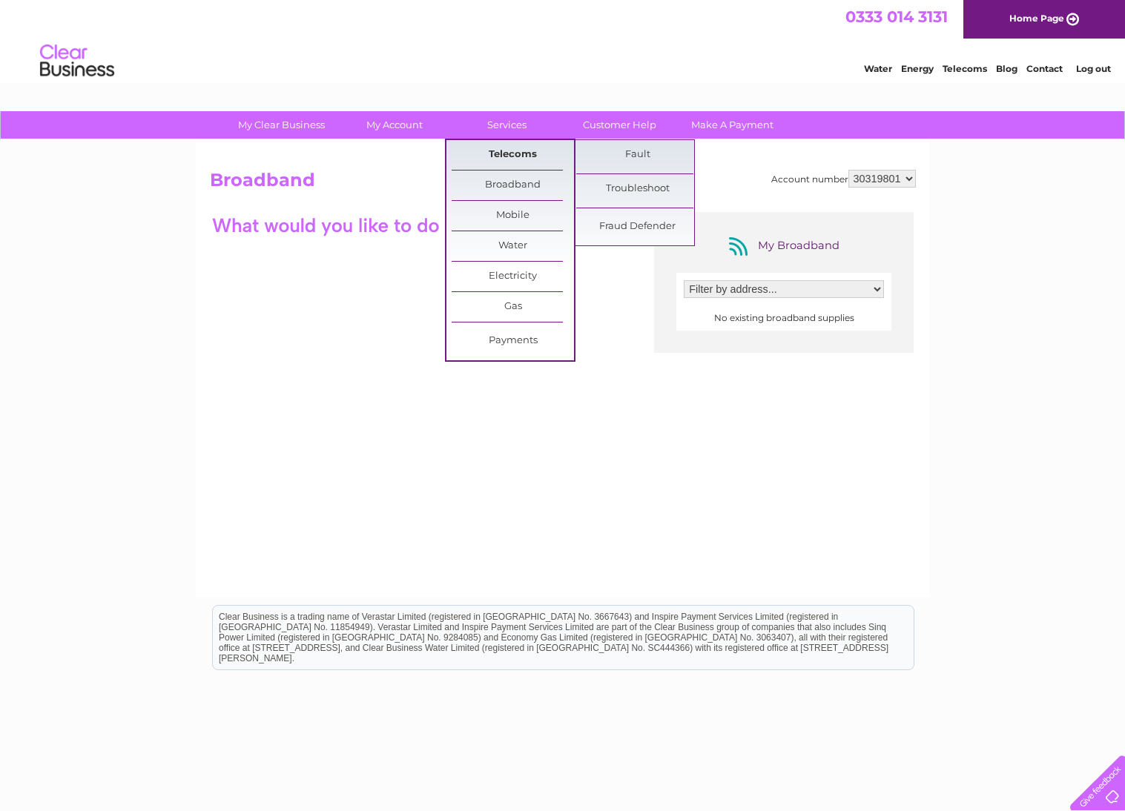
click at [517, 165] on link "Telecoms" at bounding box center [512, 155] width 122 height 30
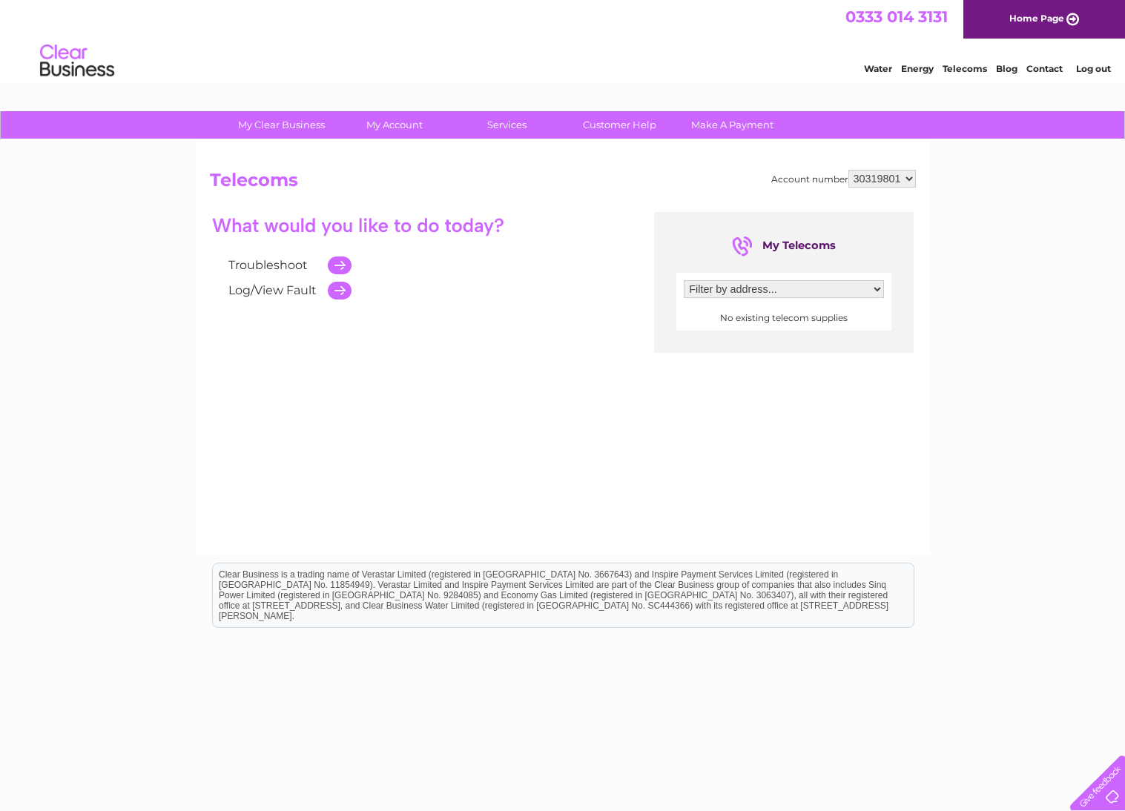
click at [340, 299] on td at bounding box center [335, 290] width 31 height 25
click at [322, 294] on td at bounding box center [335, 290] width 31 height 25
click at [335, 294] on td at bounding box center [335, 290] width 31 height 25
click at [342, 294] on td at bounding box center [335, 290] width 31 height 25
click at [342, 264] on td at bounding box center [335, 265] width 31 height 25
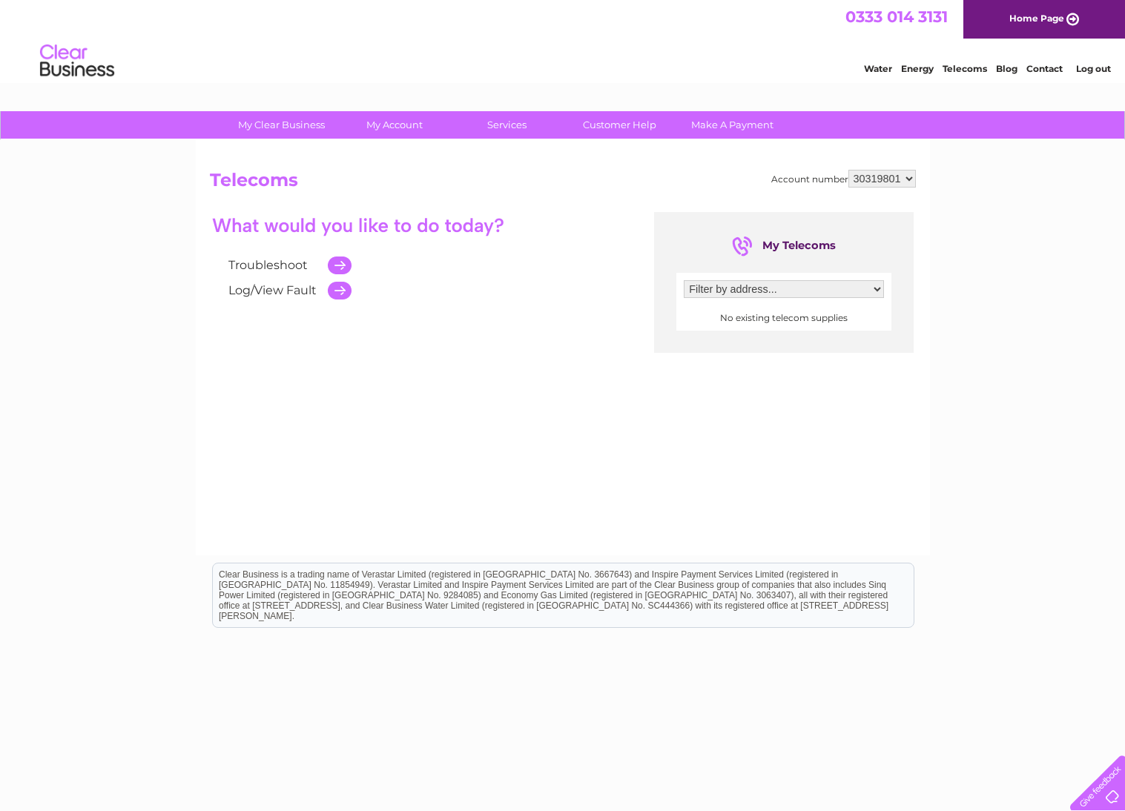
click at [263, 263] on link "Troubleshoot" at bounding box center [267, 265] width 79 height 14
click at [291, 289] on link "Log/View Fault" at bounding box center [272, 290] width 88 height 14
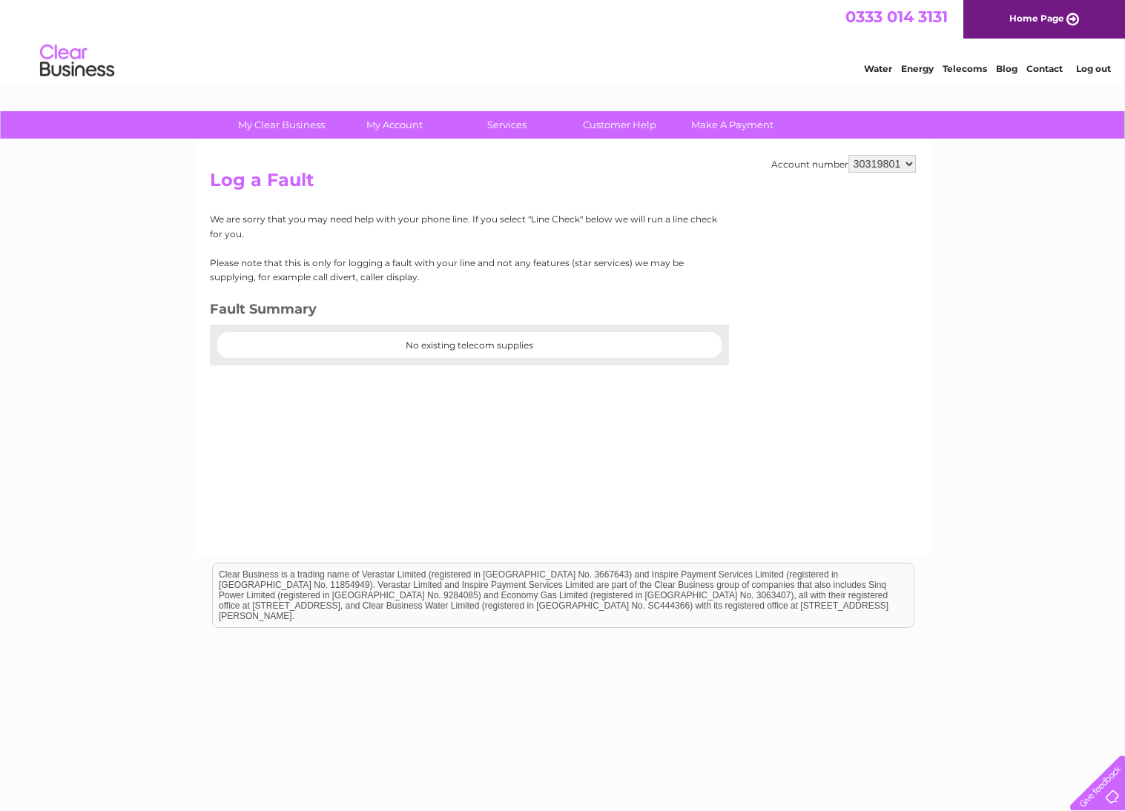
click at [890, 153] on div "Account number 30319801 Log a Fault We are sorry that you may need help with yo…" at bounding box center [563, 347] width 734 height 415
click at [629, 125] on link "Customer Help" at bounding box center [619, 124] width 122 height 27
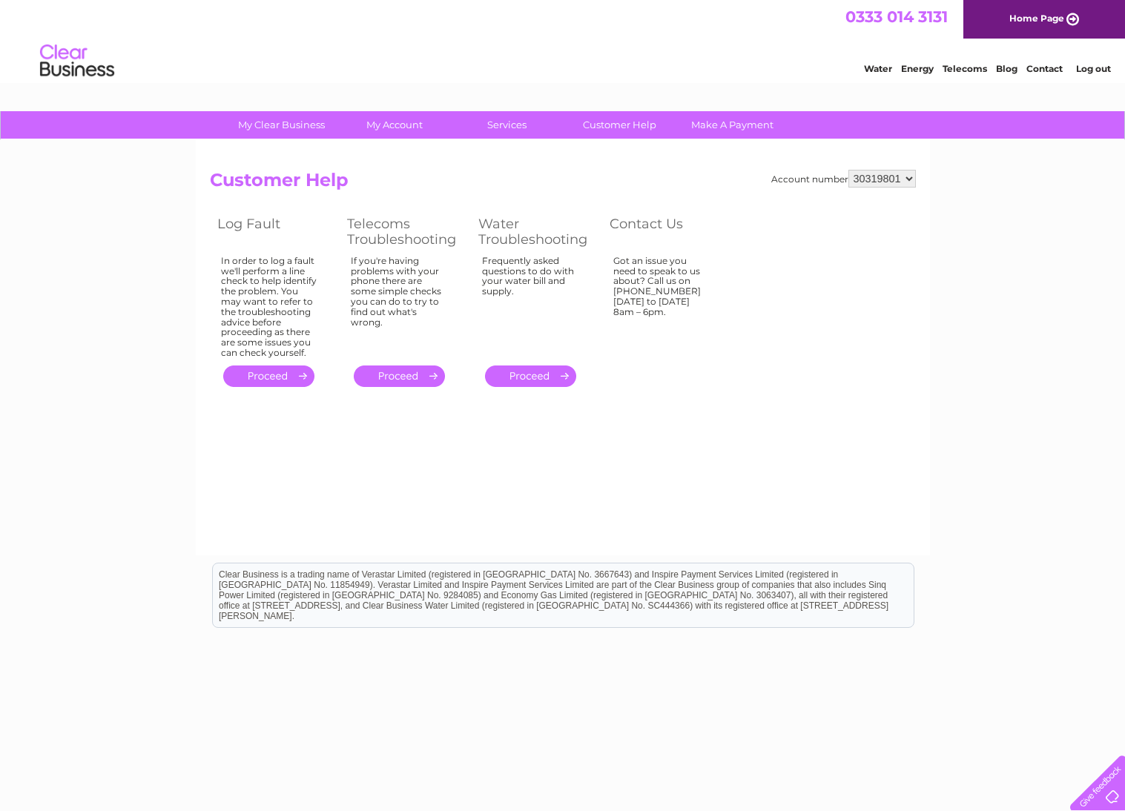
click at [254, 381] on td "." at bounding box center [275, 376] width 130 height 29
click at [280, 371] on link "." at bounding box center [268, 375] width 91 height 21
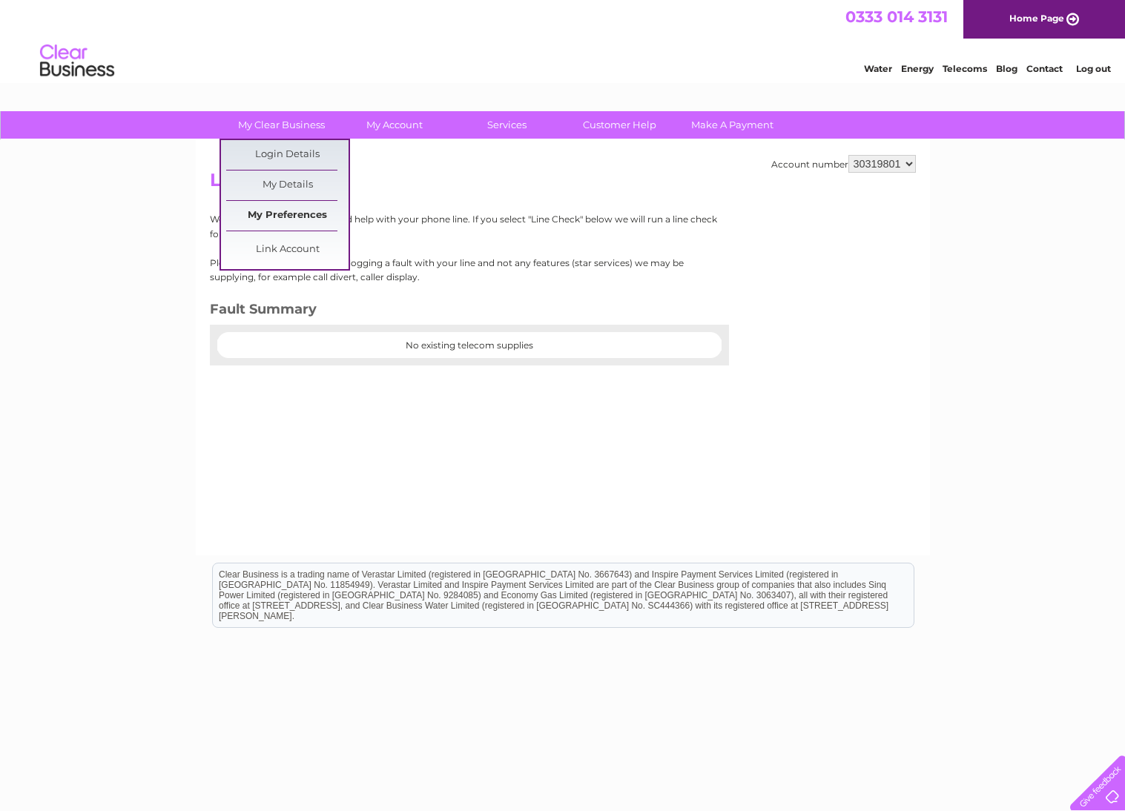
click at [300, 208] on link "My Preferences" at bounding box center [287, 216] width 122 height 30
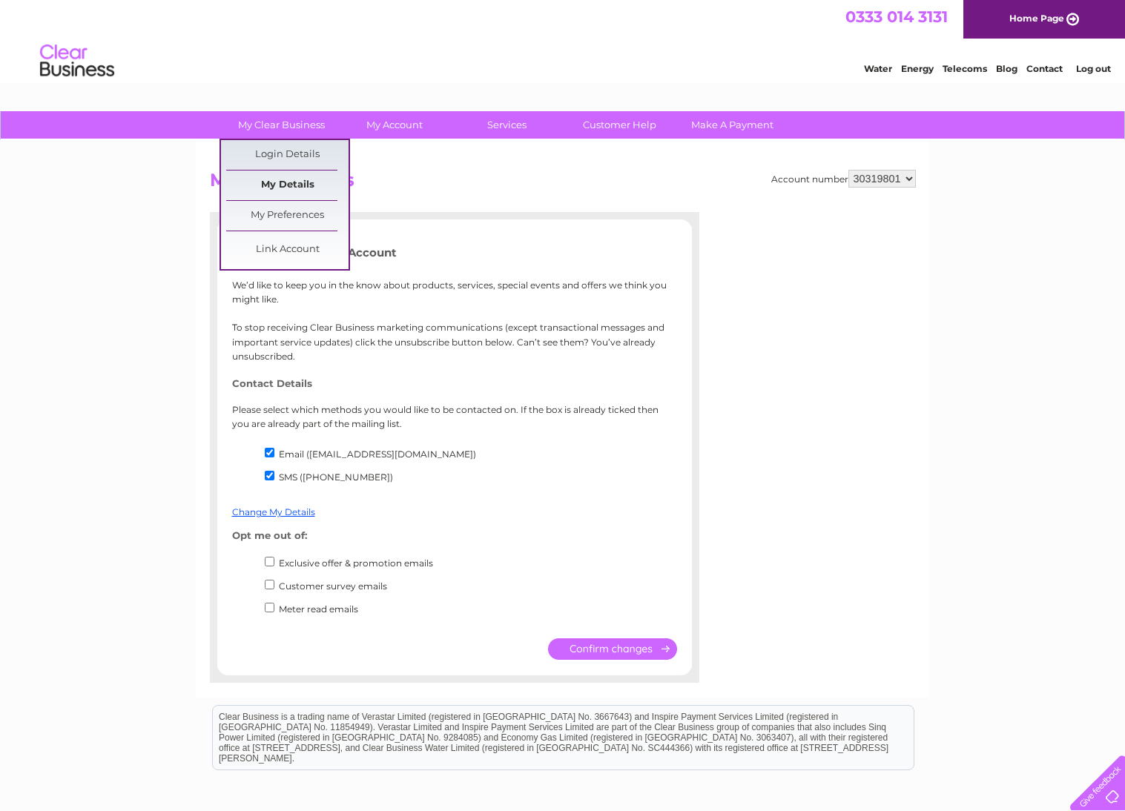
click at [288, 195] on link "My Details" at bounding box center [287, 186] width 122 height 30
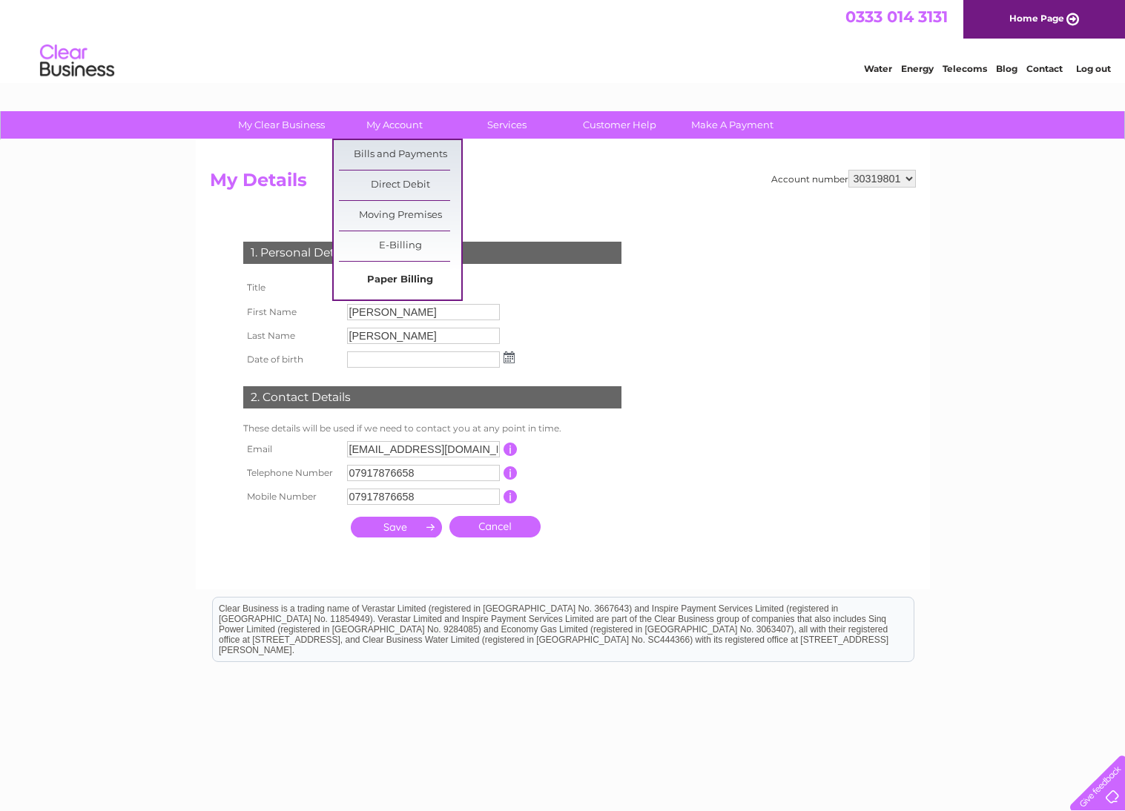
click at [405, 274] on link "Paper Billing" at bounding box center [400, 280] width 122 height 30
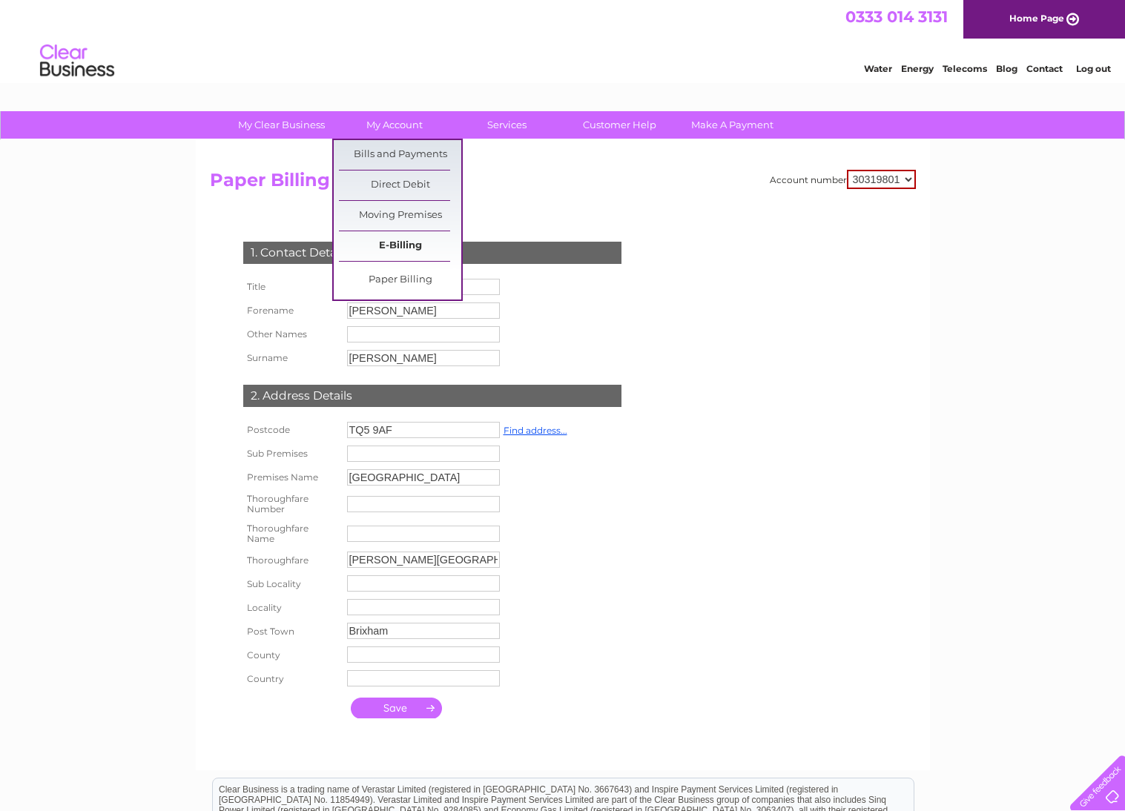
click at [413, 242] on link "E-Billing" at bounding box center [400, 246] width 122 height 30
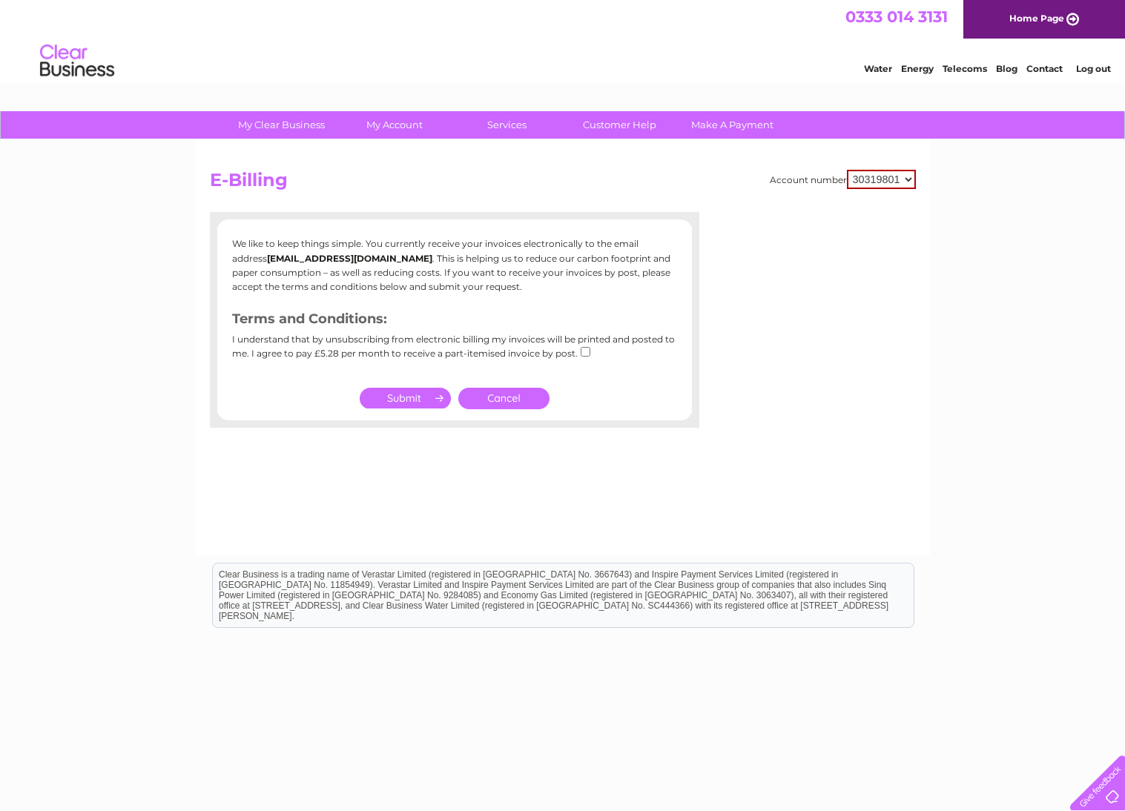
click at [519, 394] on link "Cancel" at bounding box center [503, 398] width 91 height 21
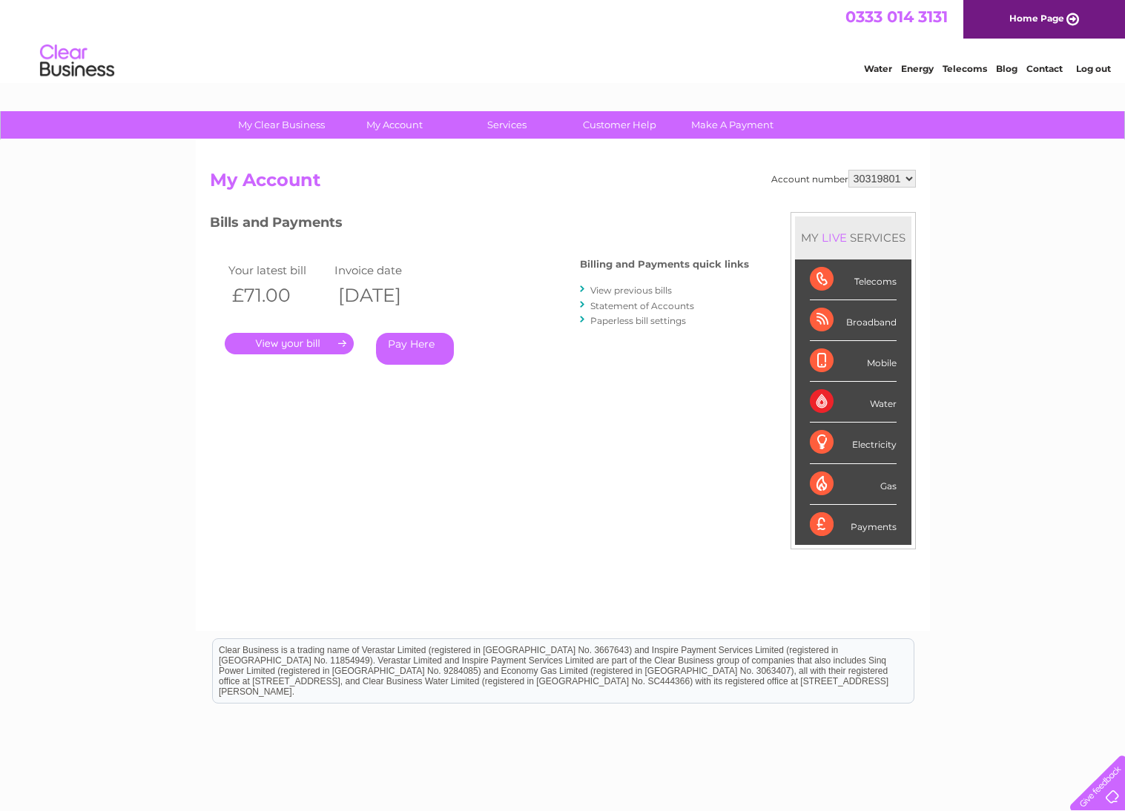
click at [646, 320] on link "Paperless bill settings" at bounding box center [638, 320] width 96 height 11
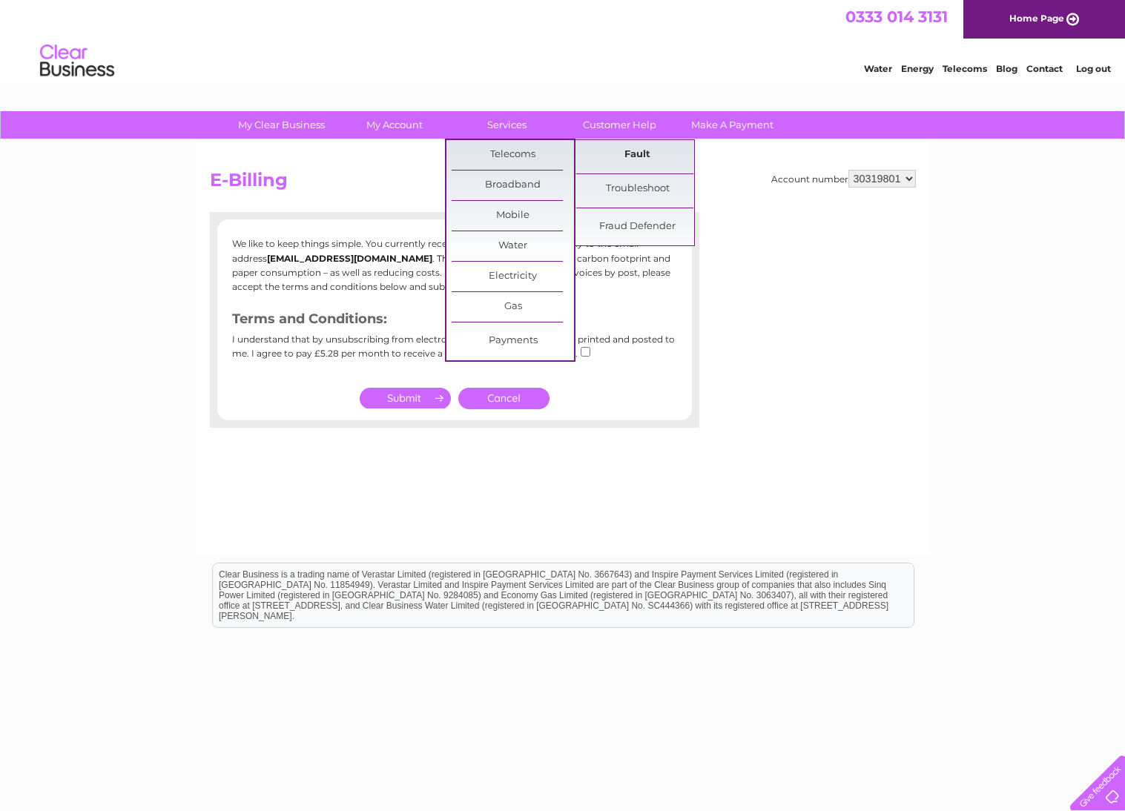
click at [645, 157] on link "Fault" at bounding box center [637, 155] width 122 height 30
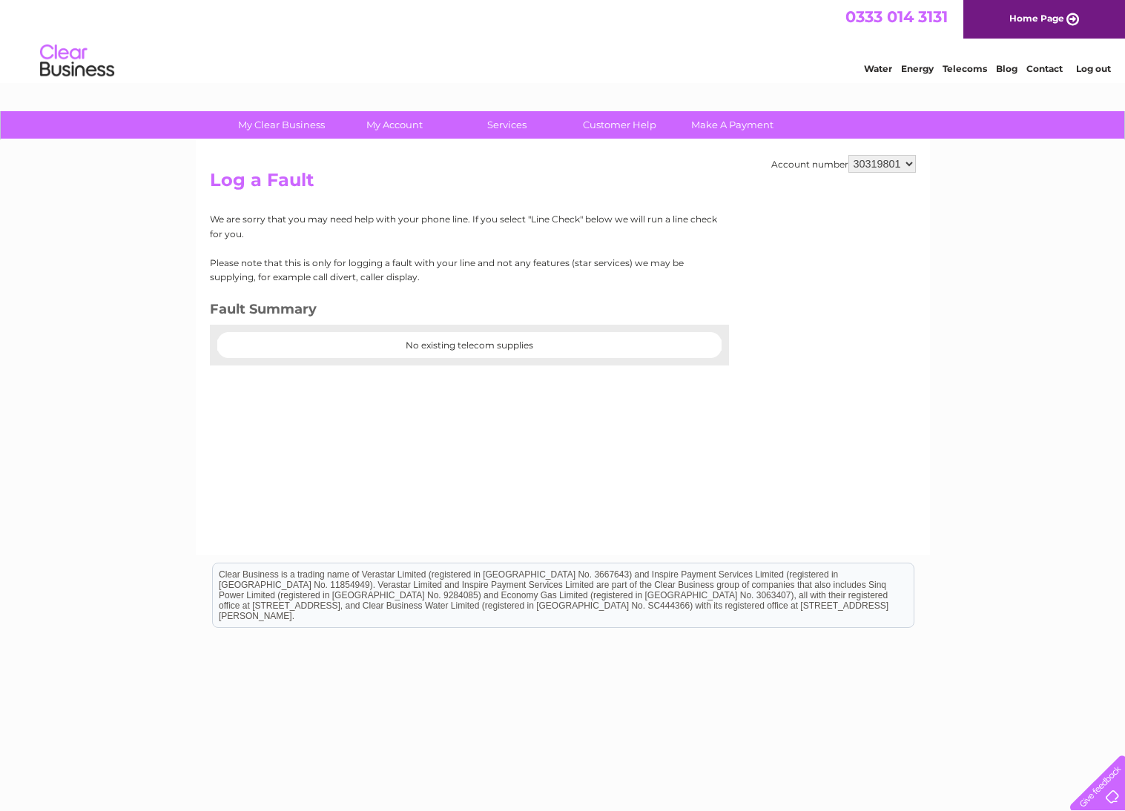
click at [471, 348] on center "No existing telecom supplies" at bounding box center [469, 345] width 504 height 10
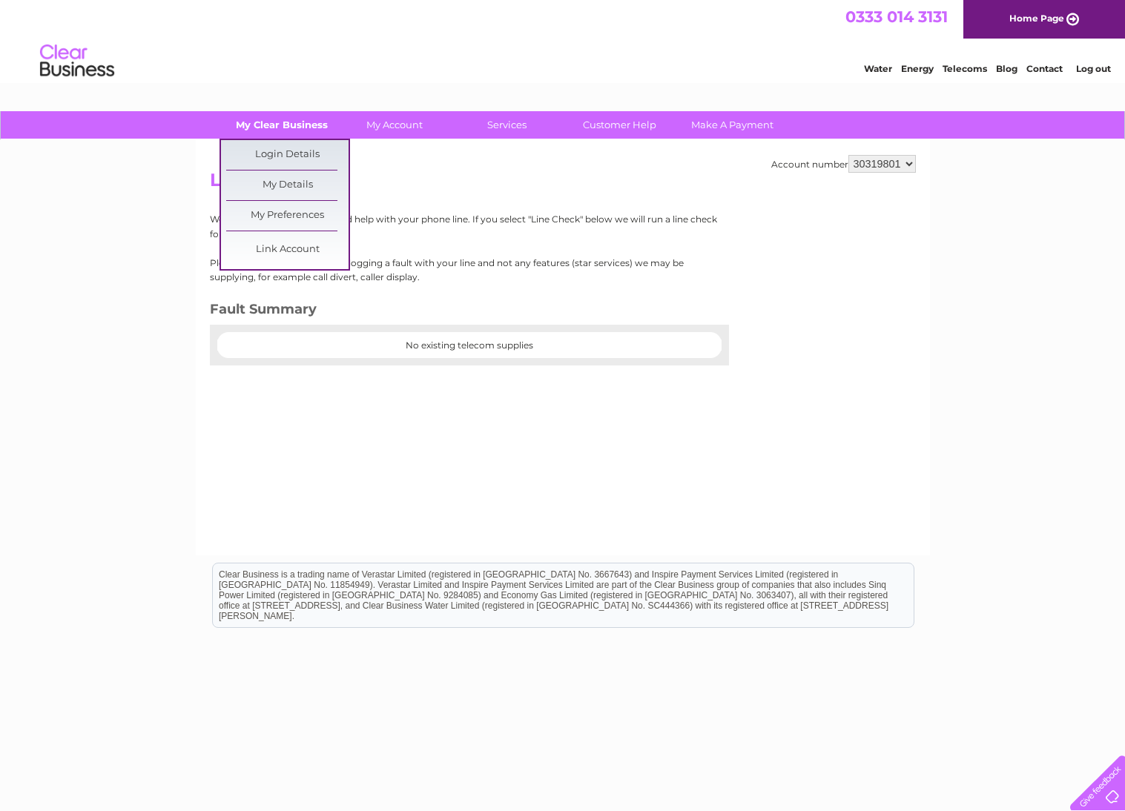
click at [288, 129] on link "My Clear Business" at bounding box center [281, 124] width 122 height 27
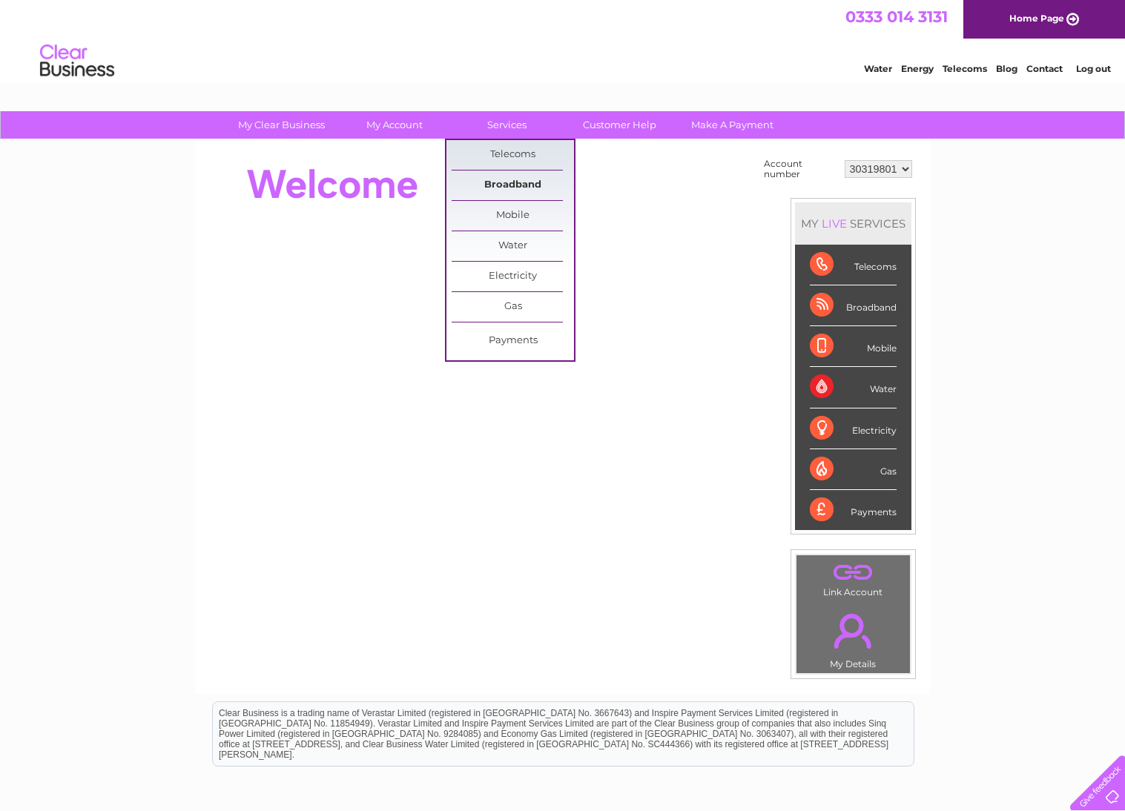
click at [517, 185] on link "Broadband" at bounding box center [512, 186] width 122 height 30
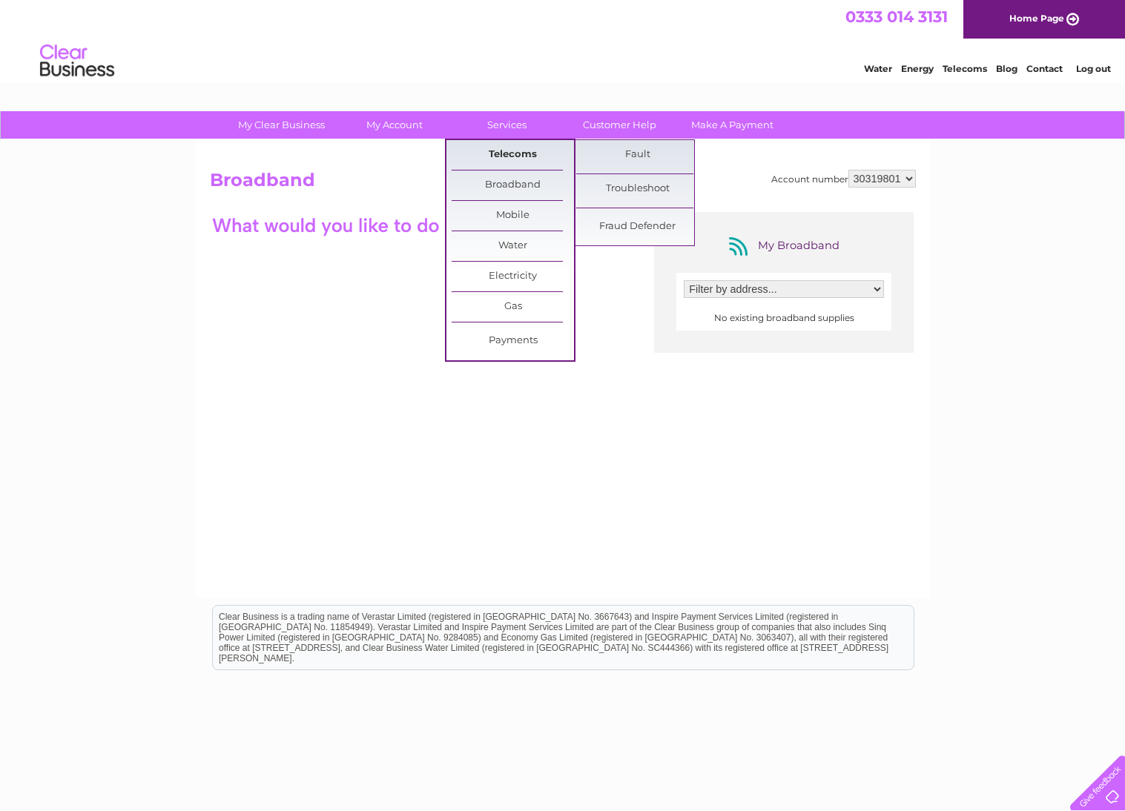
click at [509, 151] on link "Telecoms" at bounding box center [512, 155] width 122 height 30
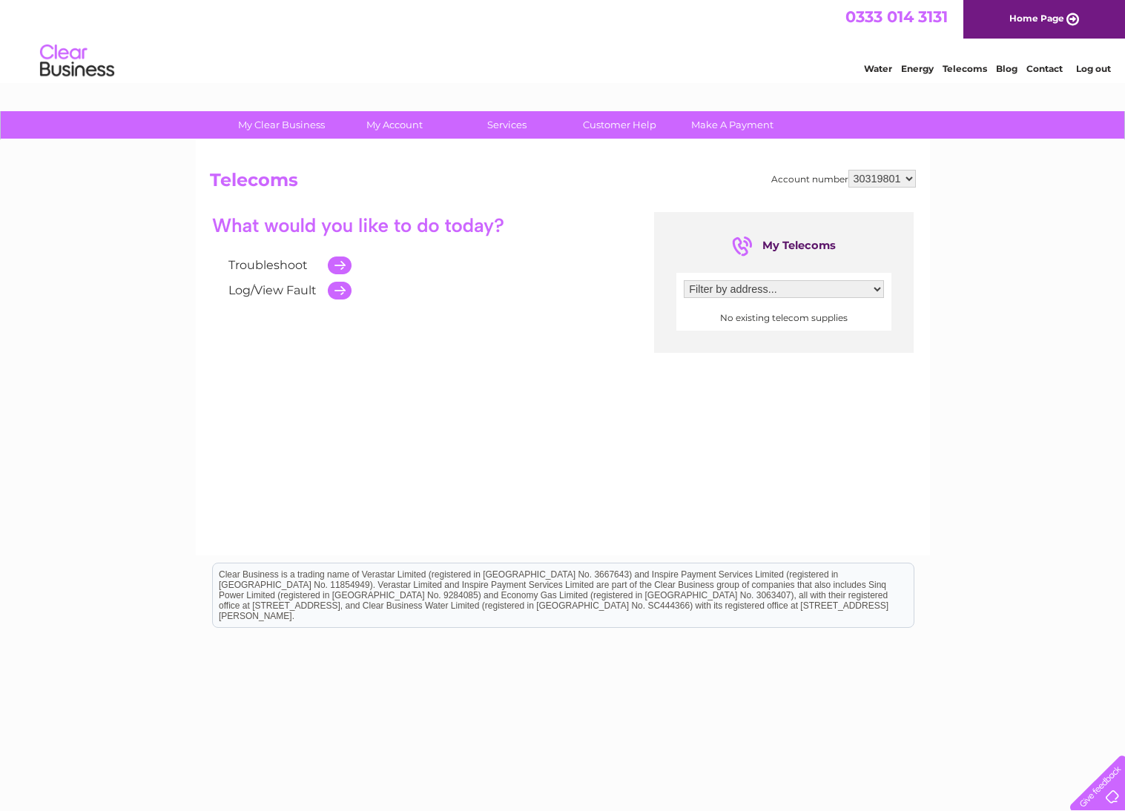
click at [814, 329] on div "My Telecoms Filter by address... No existing telecom supplies" at bounding box center [783, 282] width 259 height 141
click at [277, 291] on link "Log/View Fault" at bounding box center [272, 290] width 88 height 14
